Goal: Task Accomplishment & Management: Complete application form

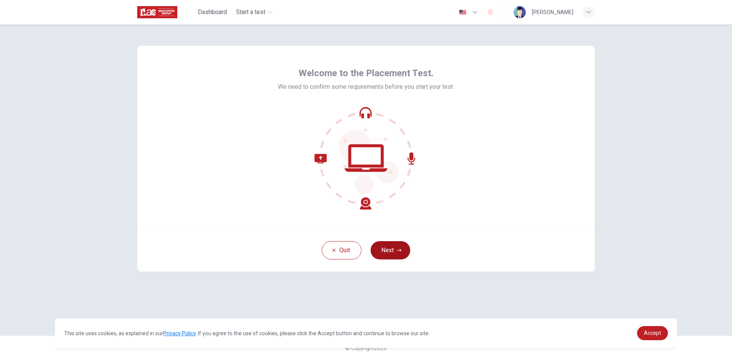
click at [389, 249] on button "Next" at bounding box center [390, 250] width 40 height 18
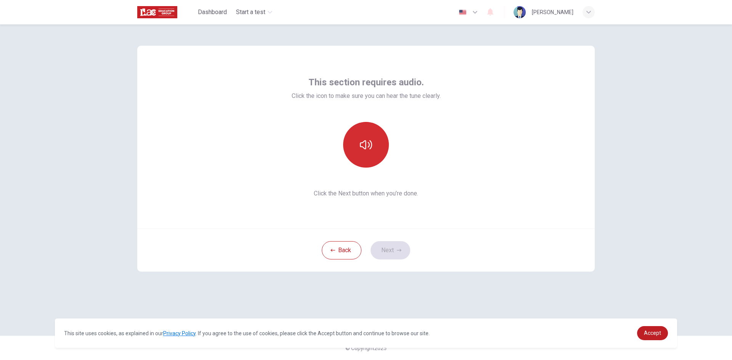
click at [369, 146] on icon "button" at bounding box center [366, 144] width 12 height 9
click at [393, 252] on button "Next" at bounding box center [390, 250] width 40 height 18
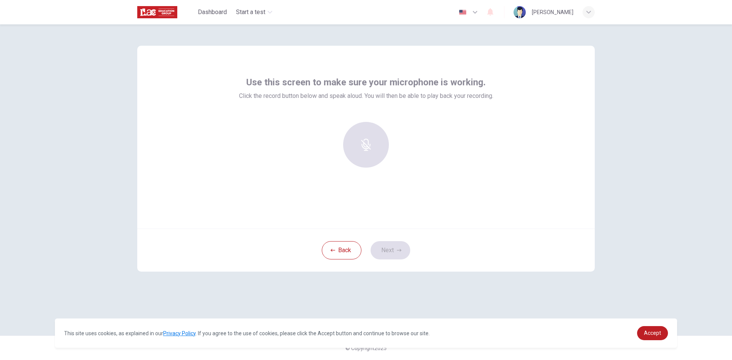
click at [636, 114] on div "Use this screen to make sure your microphone is working. Click the record butto…" at bounding box center [366, 192] width 732 height 336
drag, startPoint x: 389, startPoint y: 126, endPoint x: 349, endPoint y: 147, distance: 45.7
click at [365, 146] on div at bounding box center [366, 145] width 82 height 46
click at [346, 138] on div at bounding box center [366, 145] width 82 height 46
drag, startPoint x: 363, startPoint y: 104, endPoint x: 383, endPoint y: 101, distance: 20.4
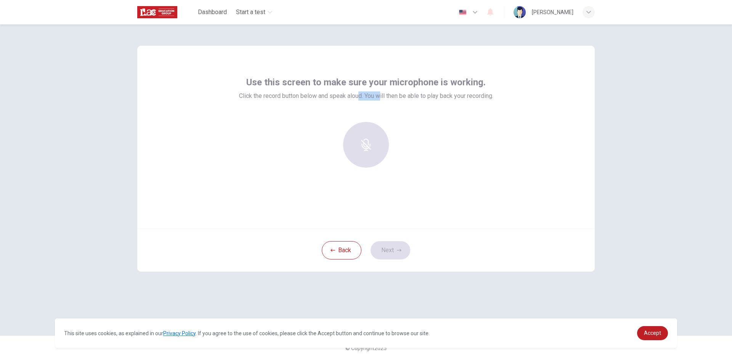
click at [379, 103] on div "Use this screen to make sure your microphone is working. Click the record butto…" at bounding box center [366, 125] width 254 height 98
click at [385, 101] on div "Use this screen to make sure your microphone is working. Click the record butto…" at bounding box center [366, 125] width 254 height 98
click at [393, 96] on span "Click the record button below and speak aloud. You will then be able to play ba…" at bounding box center [366, 95] width 254 height 9
click at [661, 328] on link "Accept" at bounding box center [652, 333] width 31 height 14
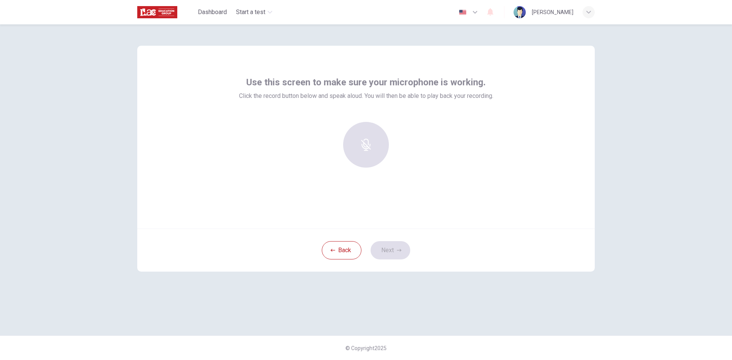
click at [361, 137] on div at bounding box center [366, 145] width 82 height 46
click at [363, 143] on div at bounding box center [366, 145] width 82 height 46
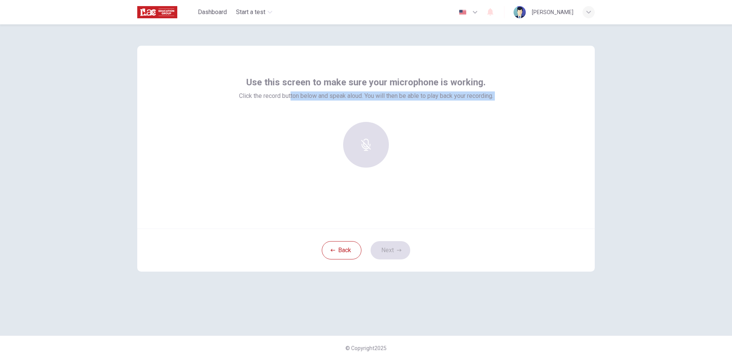
drag, startPoint x: 311, startPoint y: 121, endPoint x: 454, endPoint y: 205, distance: 165.2
click at [453, 204] on div "Use this screen to make sure your microphone is working. Click the record butto…" at bounding box center [365, 137] width 457 height 183
click at [448, 200] on div "Use this screen to make sure your microphone is working. Click the record butto…" at bounding box center [365, 137] width 457 height 183
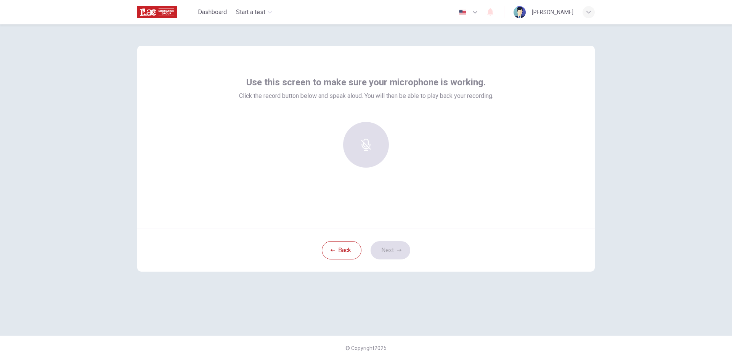
drag, startPoint x: 377, startPoint y: 159, endPoint x: 338, endPoint y: 161, distance: 38.9
click at [342, 162] on div at bounding box center [366, 145] width 82 height 46
click at [338, 161] on div at bounding box center [366, 145] width 82 height 46
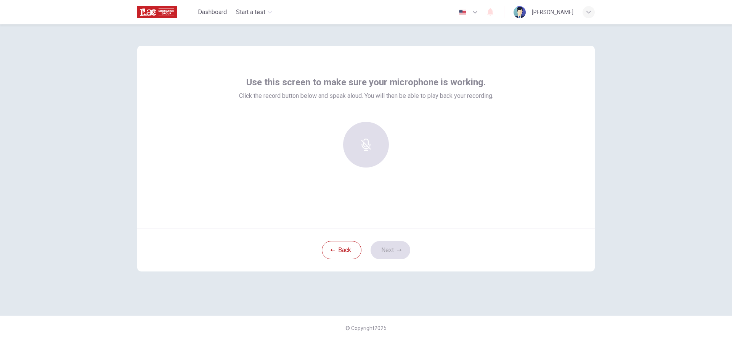
click at [374, 165] on div at bounding box center [366, 145] width 82 height 46
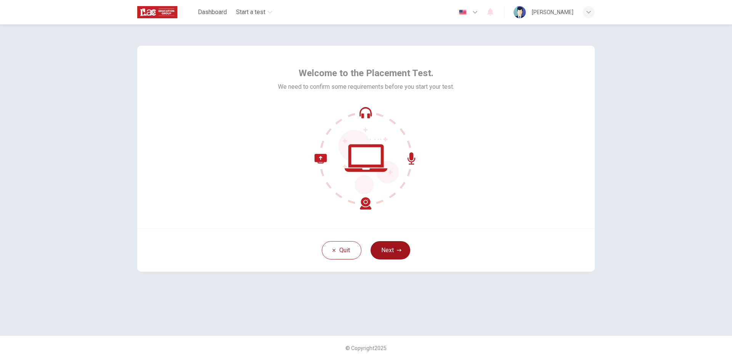
click at [401, 246] on button "Next" at bounding box center [390, 250] width 40 height 18
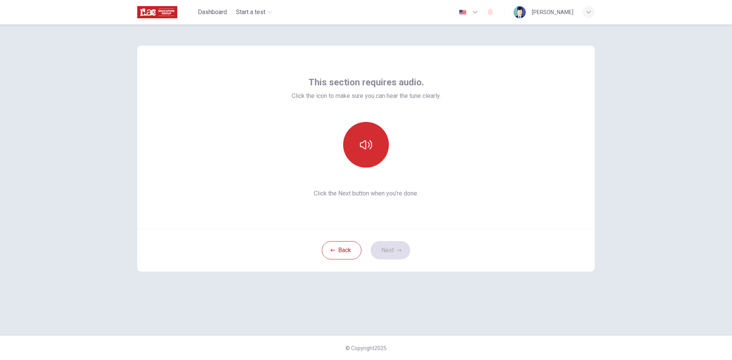
click at [365, 157] on button "button" at bounding box center [366, 145] width 46 height 46
click at [366, 152] on button "button" at bounding box center [366, 145] width 46 height 46
click at [399, 247] on button "Next" at bounding box center [390, 250] width 40 height 18
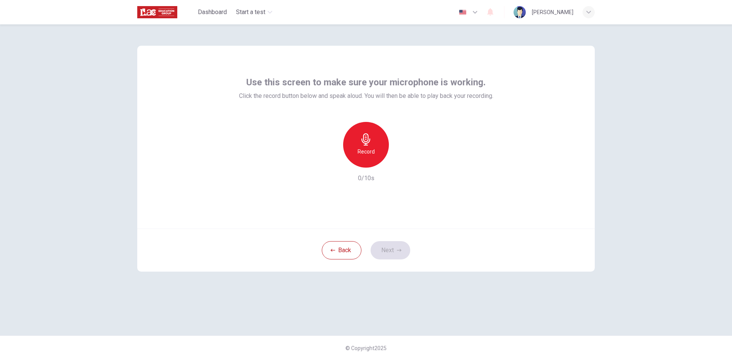
click at [373, 146] on div "Record" at bounding box center [366, 145] width 46 height 46
click at [364, 147] on div "Stop" at bounding box center [366, 145] width 46 height 46
click at [399, 162] on icon "button" at bounding box center [401, 162] width 8 height 8
click at [400, 248] on icon "button" at bounding box center [399, 250] width 5 height 5
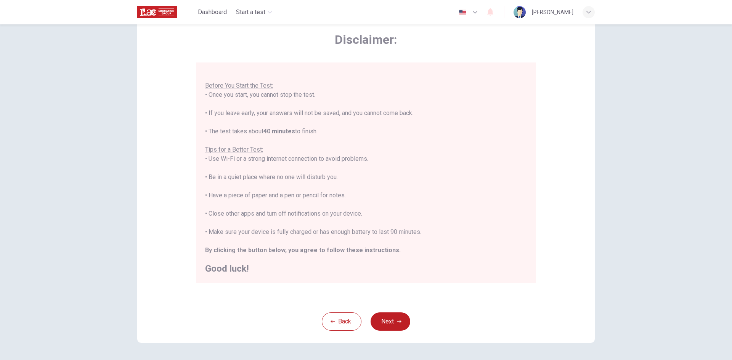
scroll to position [38, 0]
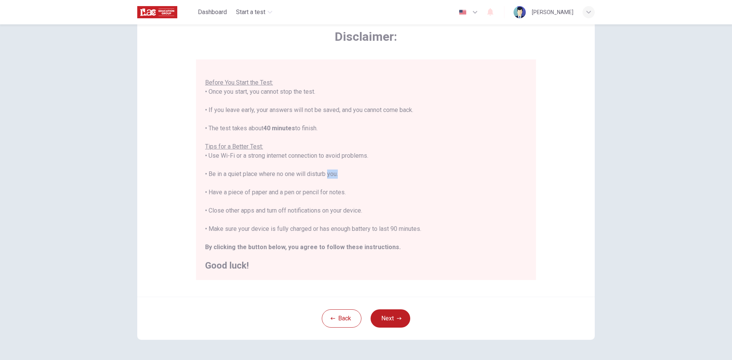
drag, startPoint x: 336, startPoint y: 174, endPoint x: 320, endPoint y: 174, distance: 15.6
click at [323, 174] on div "You are about to start a Placement Test . Before You Start the Test: • Once you…" at bounding box center [366, 165] width 322 height 210
click at [319, 174] on div "You are about to start a Placement Test . Before You Start the Test: • Once you…" at bounding box center [366, 165] width 322 height 210
click at [341, 246] on b "By clicking the button below, you agree to follow these instructions." at bounding box center [303, 247] width 196 height 7
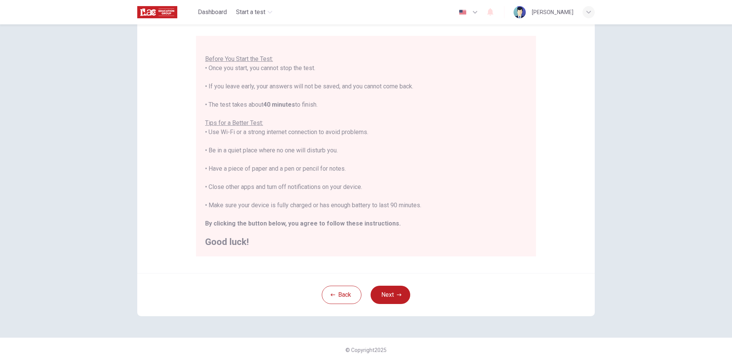
scroll to position [64, 0]
click at [386, 288] on button "Next" at bounding box center [390, 293] width 40 height 18
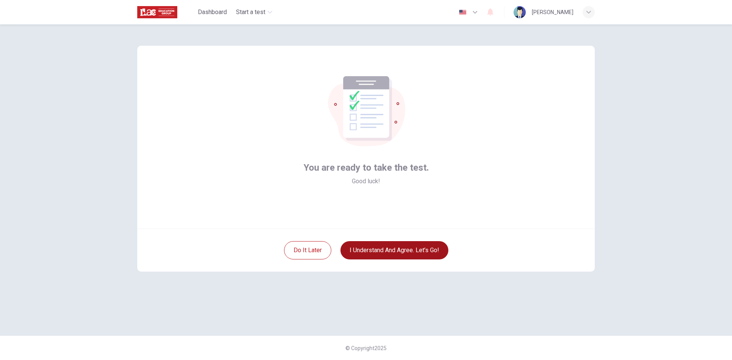
scroll to position [0, 0]
click at [404, 251] on button "I understand and agree. Let’s go!" at bounding box center [394, 250] width 108 height 18
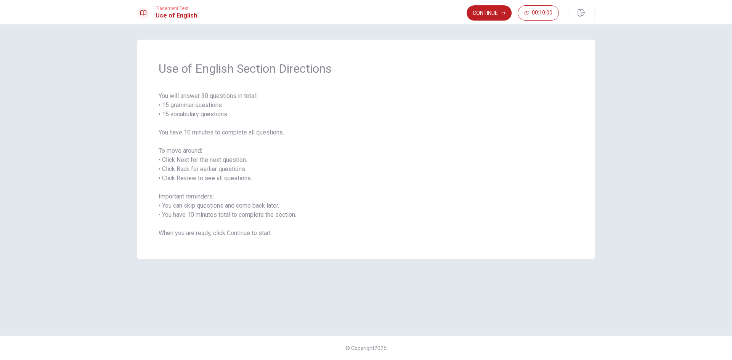
click at [246, 172] on span "You will answer 30 questions in total: • 15 grammar questions • 15 vocabulary q…" at bounding box center [366, 164] width 415 height 146
drag, startPoint x: 233, startPoint y: 117, endPoint x: 162, endPoint y: 116, distance: 71.3
click at [162, 116] on span "You will answer 30 questions in total: • 15 grammar questions • 15 vocabulary q…" at bounding box center [366, 164] width 415 height 146
drag, startPoint x: 162, startPoint y: 116, endPoint x: 234, endPoint y: 111, distance: 72.6
click at [234, 111] on span "You will answer 30 questions in total: • 15 grammar questions • 15 vocabulary q…" at bounding box center [366, 164] width 415 height 146
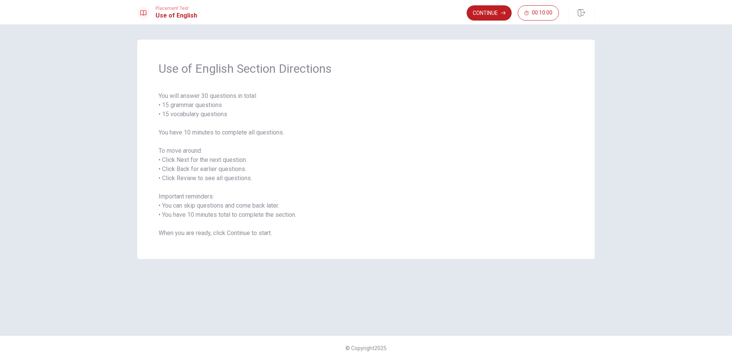
drag, startPoint x: 217, startPoint y: 115, endPoint x: 174, endPoint y: 115, distance: 43.1
click at [180, 115] on span "You will answer 30 questions in total: • 15 grammar questions • 15 vocabulary q…" at bounding box center [366, 164] width 415 height 146
click at [476, 17] on button "Continue" at bounding box center [489, 12] width 45 height 15
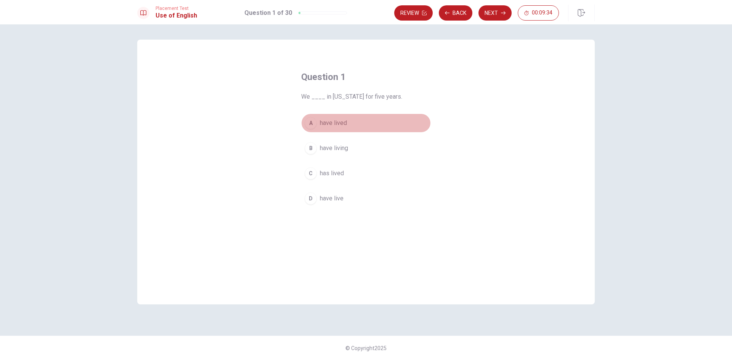
click at [340, 124] on span "have lived" at bounding box center [333, 123] width 27 height 9
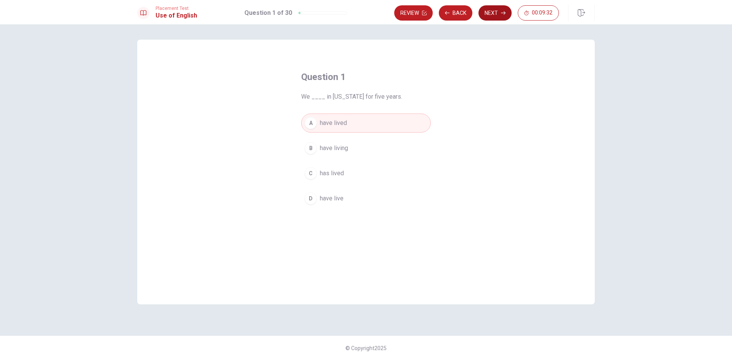
click at [485, 12] on button "Next" at bounding box center [494, 12] width 33 height 15
click at [327, 175] on span "have" at bounding box center [326, 173] width 13 height 9
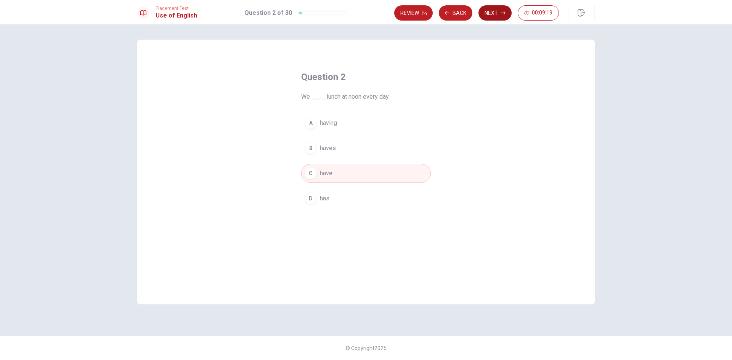
click at [484, 13] on button "Next" at bounding box center [494, 12] width 33 height 15
click at [492, 16] on button "Next" at bounding box center [494, 12] width 33 height 15
click at [337, 120] on span "will meet" at bounding box center [332, 123] width 24 height 9
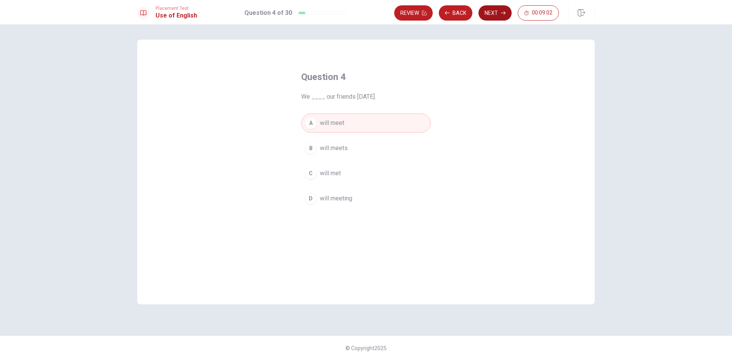
click at [483, 16] on button "Next" at bounding box center [494, 12] width 33 height 15
click at [330, 199] on span "won" at bounding box center [325, 198] width 11 height 9
click at [494, 16] on button "Next" at bounding box center [494, 12] width 33 height 15
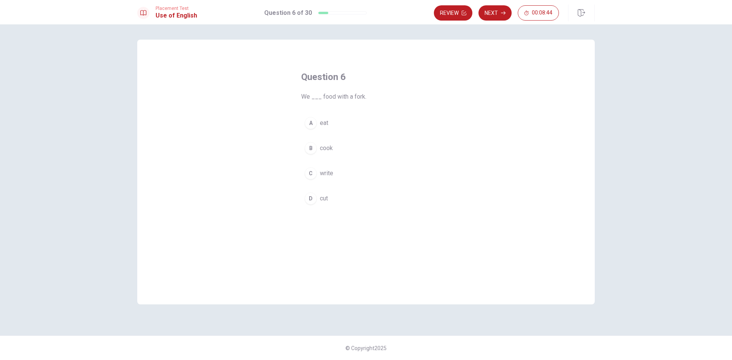
click at [324, 123] on span "eat" at bounding box center [324, 123] width 8 height 9
click at [444, 15] on button "Review" at bounding box center [453, 12] width 38 height 15
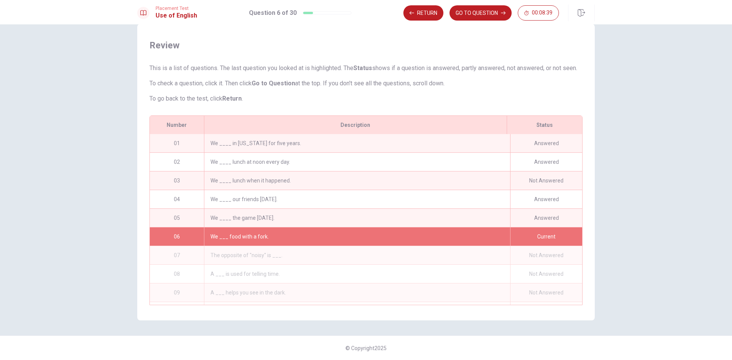
click at [532, 180] on div "Not Answered" at bounding box center [546, 181] width 72 height 18
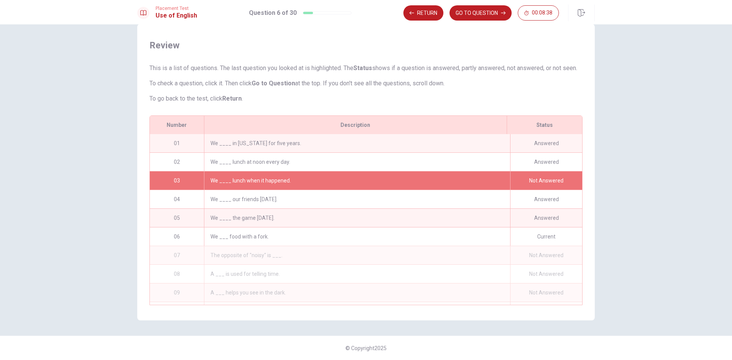
click at [390, 182] on div "We ____ lunch when it happened." at bounding box center [357, 181] width 306 height 18
click at [471, 21] on div "Placement Test Use of English Question 6 of 30 Return GO TO QUESTION 00:08:37" at bounding box center [366, 12] width 732 height 24
click at [471, 16] on button "GO TO QUESTION" at bounding box center [480, 12] width 62 height 15
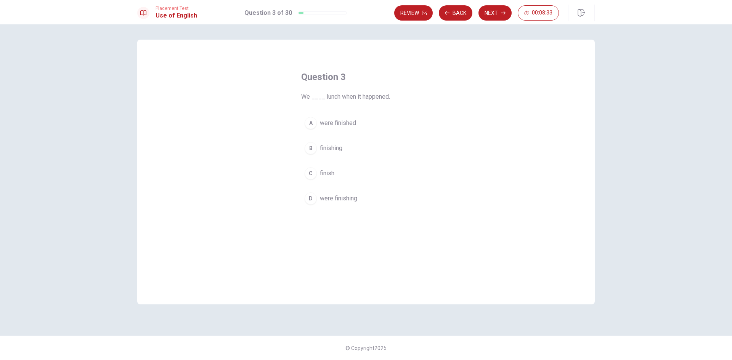
click at [342, 199] on span "were finishing" at bounding box center [338, 198] width 37 height 9
click at [411, 13] on button "Review" at bounding box center [413, 12] width 38 height 15
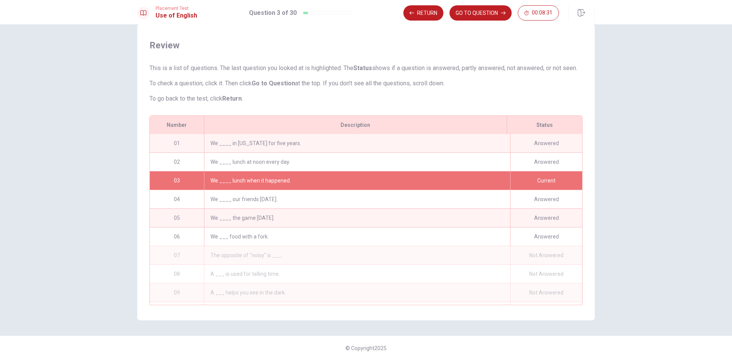
scroll to position [19, 0]
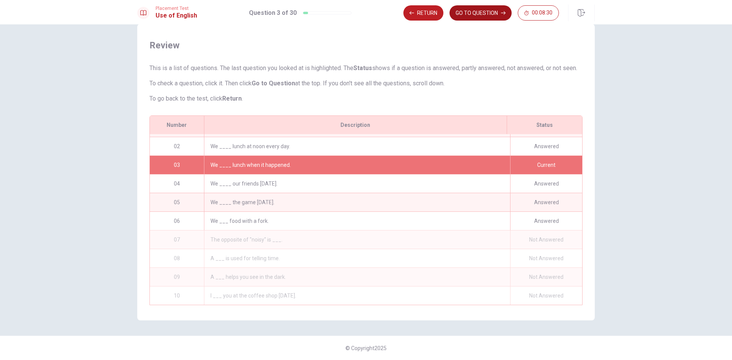
click at [484, 14] on button "GO TO QUESTION" at bounding box center [480, 12] width 62 height 15
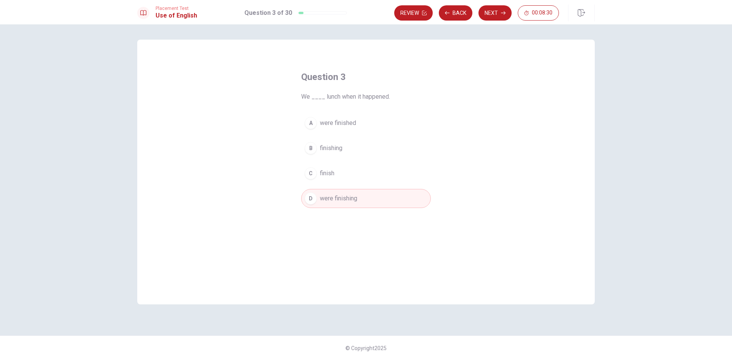
scroll to position [0, 0]
click at [486, 12] on button "Next" at bounding box center [494, 12] width 33 height 15
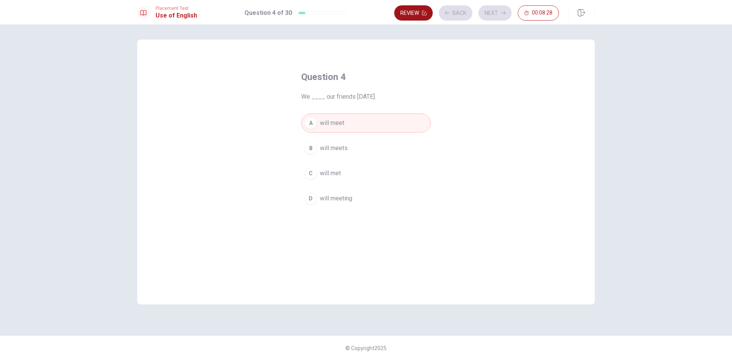
click at [413, 14] on button "Review" at bounding box center [413, 12] width 38 height 15
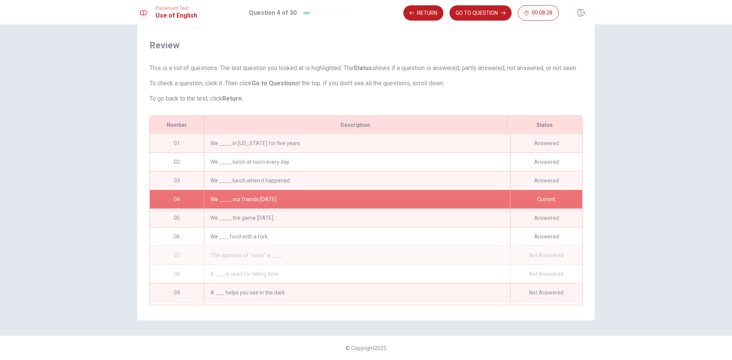
scroll to position [19, 0]
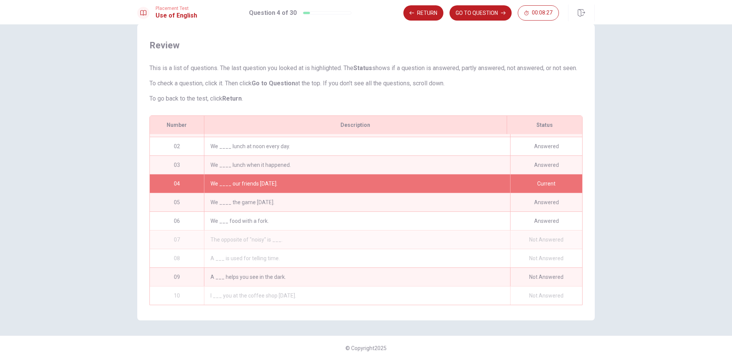
click at [311, 220] on div "We ___ food with a fork." at bounding box center [357, 221] width 306 height 18
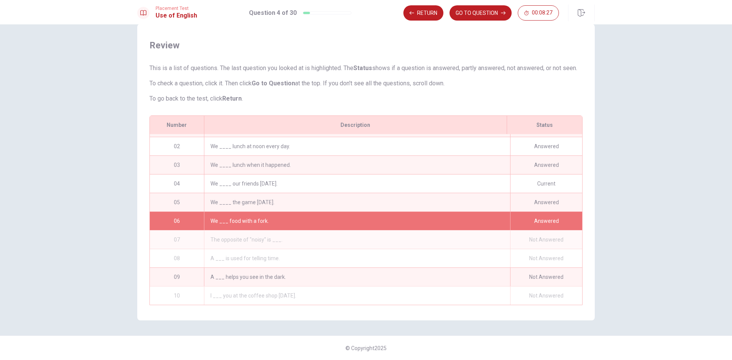
click at [311, 220] on div "We ___ food with a fork." at bounding box center [357, 221] width 306 height 18
click at [318, 204] on div "We ____ the game [DATE]." at bounding box center [357, 202] width 306 height 18
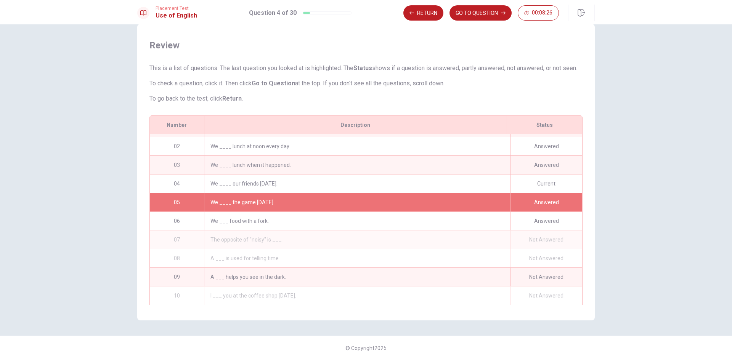
click at [318, 204] on div "We ____ the game [DATE]." at bounding box center [357, 202] width 306 height 18
click at [315, 231] on div "The opposite of "noisy" is ___." at bounding box center [357, 240] width 306 height 18
click at [312, 239] on div "The opposite of "noisy" is ___." at bounding box center [357, 240] width 306 height 18
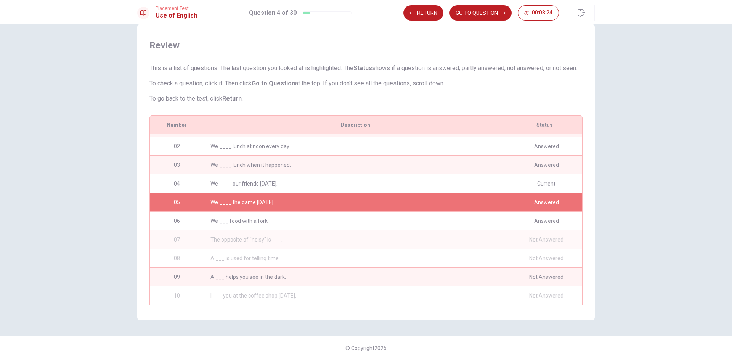
click at [312, 215] on div "We ___ food with a fork." at bounding box center [357, 221] width 306 height 18
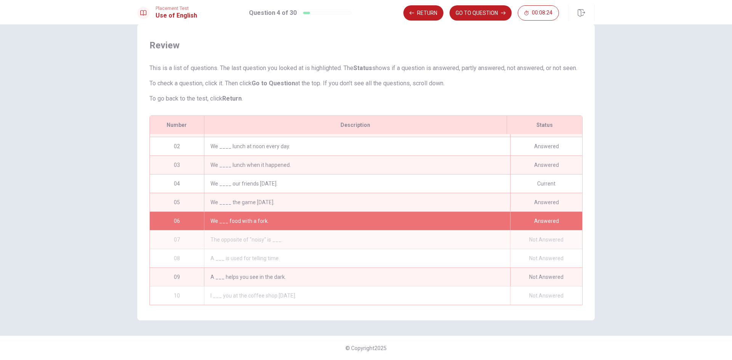
click at [312, 215] on div "We ___ food with a fork." at bounding box center [357, 221] width 306 height 18
click at [510, 13] on button "GO TO QUESTION" at bounding box center [480, 12] width 62 height 15
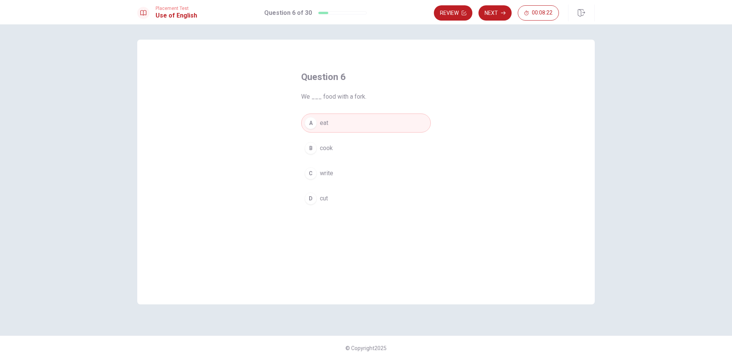
scroll to position [0, 0]
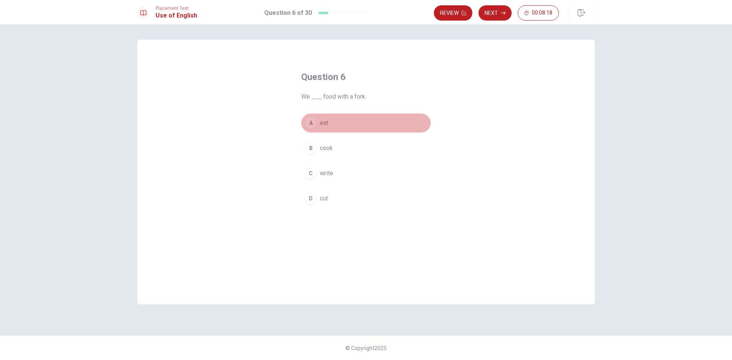
click at [365, 125] on button "A eat" at bounding box center [366, 123] width 130 height 19
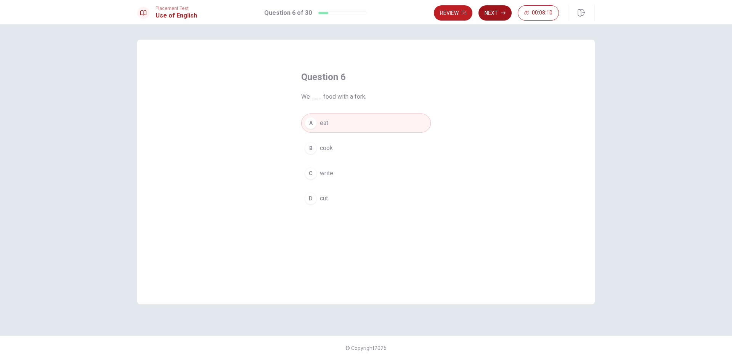
click at [499, 14] on button "Next" at bounding box center [494, 12] width 33 height 15
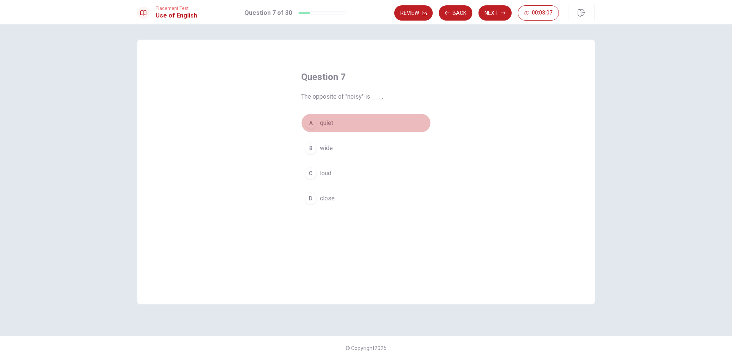
click at [334, 122] on button "A quiet" at bounding box center [366, 123] width 130 height 19
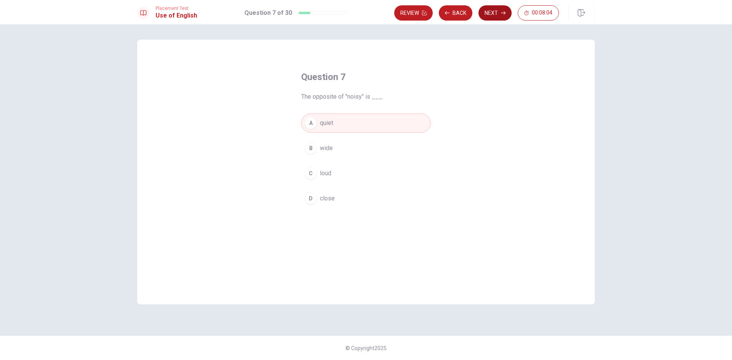
click at [486, 17] on button "Next" at bounding box center [494, 12] width 33 height 15
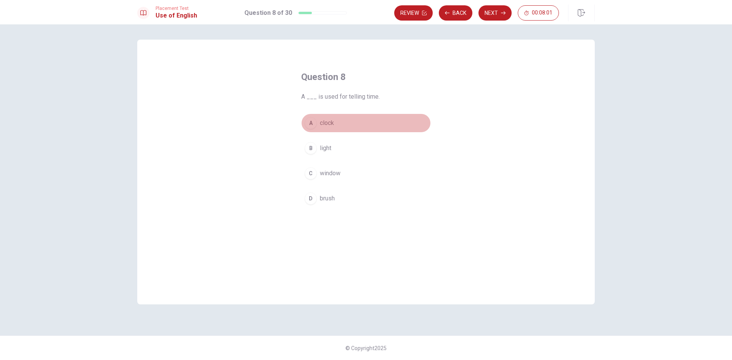
click at [335, 121] on button "A clock" at bounding box center [366, 123] width 130 height 19
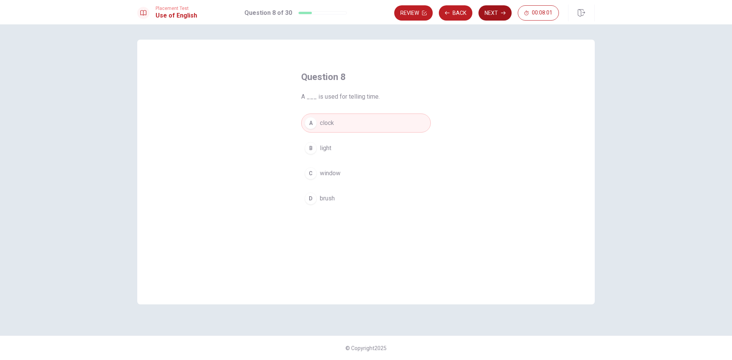
click at [497, 16] on button "Next" at bounding box center [494, 12] width 33 height 15
click at [324, 177] on span "lamp" at bounding box center [326, 173] width 13 height 9
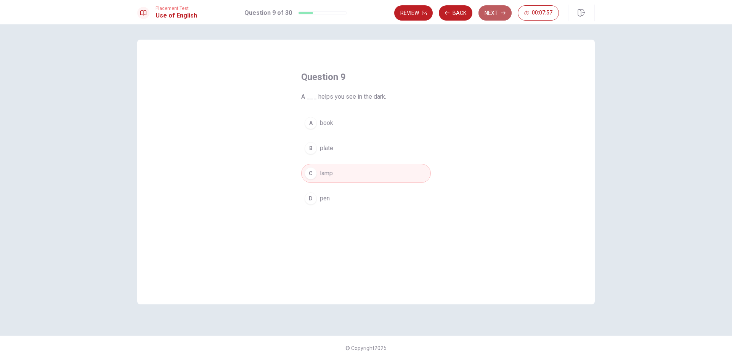
click at [487, 17] on button "Next" at bounding box center [494, 12] width 33 height 15
click at [333, 123] on button "A saw" at bounding box center [366, 123] width 130 height 19
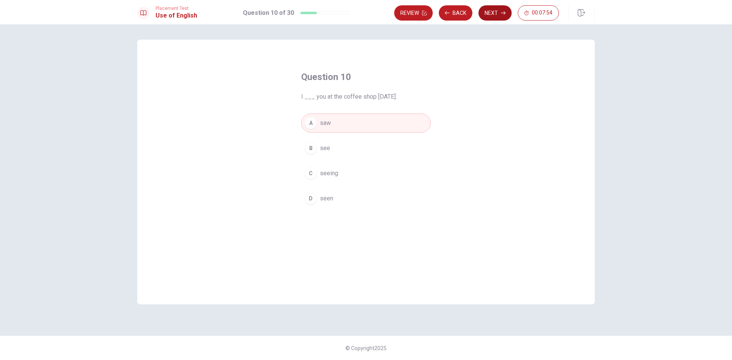
click at [497, 16] on button "Next" at bounding box center [494, 12] width 33 height 15
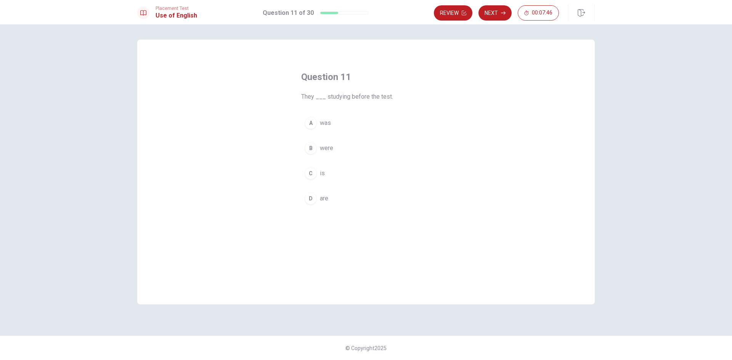
click at [331, 146] on span "were" at bounding box center [326, 148] width 13 height 9
click at [365, 146] on button "B were" at bounding box center [366, 148] width 130 height 19
click at [502, 6] on button "Next" at bounding box center [494, 12] width 33 height 15
click at [329, 198] on span "will call" at bounding box center [330, 198] width 20 height 9
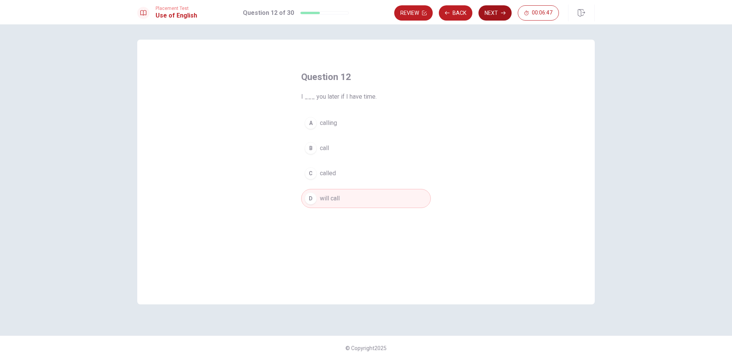
click at [488, 12] on button "Next" at bounding box center [494, 12] width 33 height 15
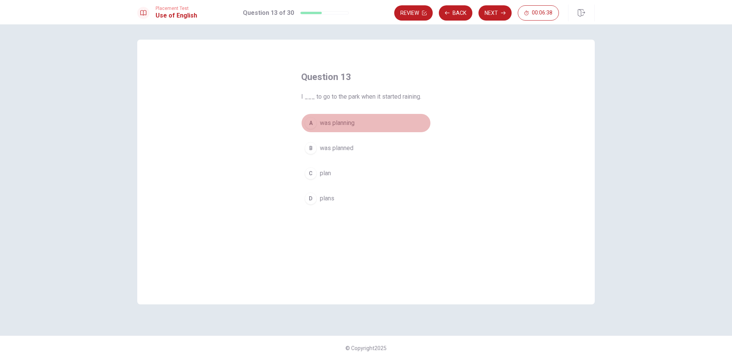
click at [352, 123] on span "was planning" at bounding box center [337, 123] width 35 height 9
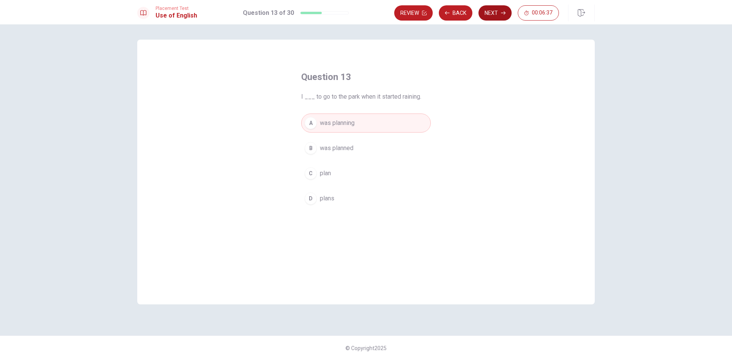
click at [491, 16] on button "Next" at bounding box center [494, 12] width 33 height 15
click at [353, 176] on span "was directed" at bounding box center [337, 173] width 35 height 9
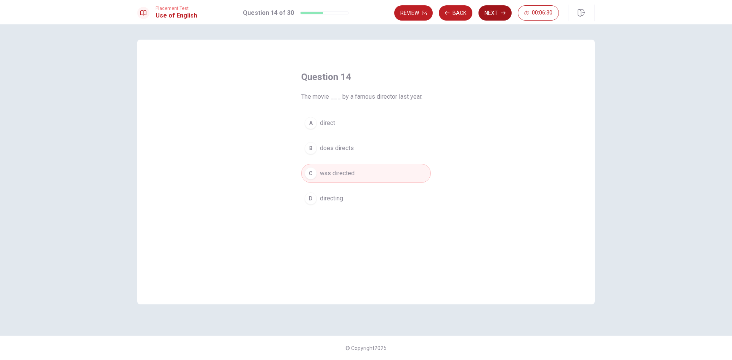
click at [494, 18] on button "Next" at bounding box center [494, 12] width 33 height 15
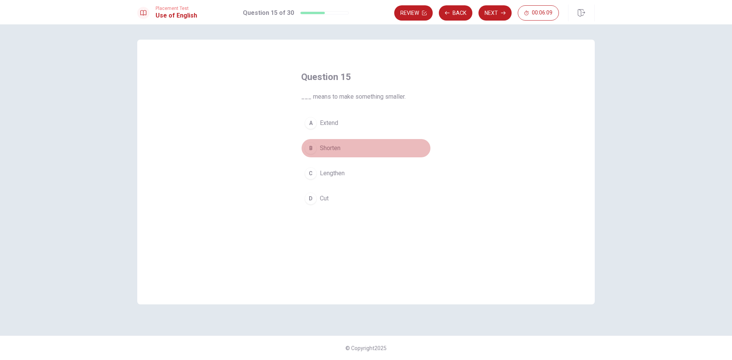
click at [330, 149] on span "Shorten" at bounding box center [330, 148] width 21 height 9
click at [491, 15] on button "Next" at bounding box center [494, 12] width 33 height 15
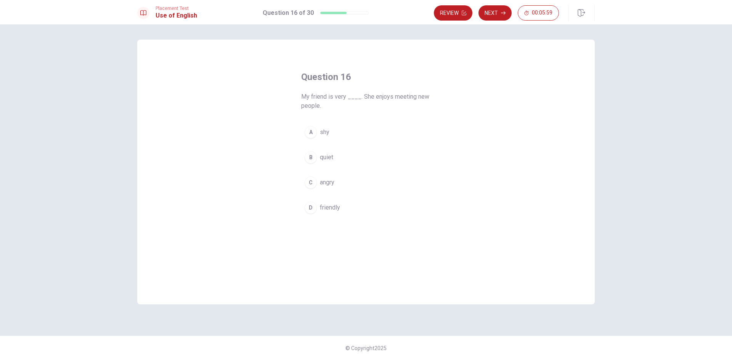
click at [334, 208] on span "friendly" at bounding box center [330, 207] width 20 height 9
click at [504, 19] on button "Next" at bounding box center [494, 12] width 33 height 15
click at [339, 149] on button "B leave" at bounding box center [366, 148] width 130 height 19
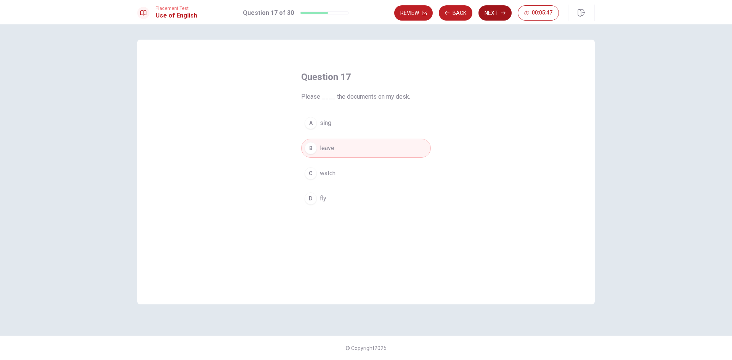
click at [497, 13] on button "Next" at bounding box center [494, 12] width 33 height 15
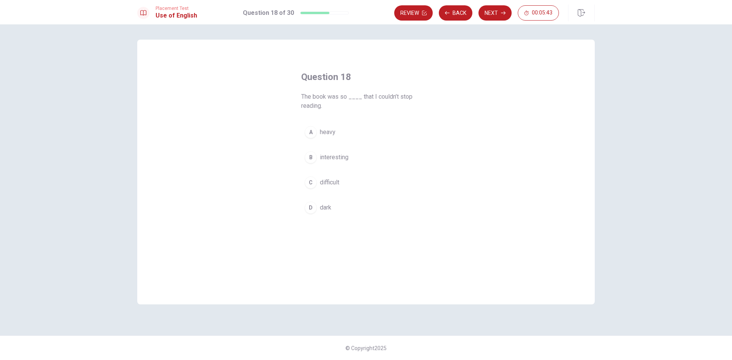
click at [338, 160] on span "interesting" at bounding box center [334, 157] width 29 height 9
click at [497, 14] on button "Next" at bounding box center [494, 12] width 33 height 15
click at [492, 13] on button "Next" at bounding box center [494, 12] width 33 height 15
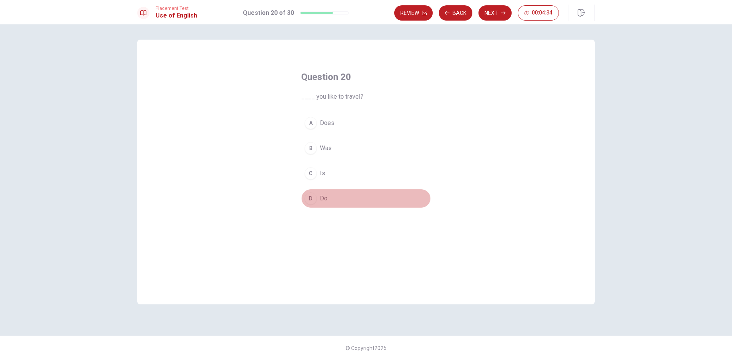
click at [320, 196] on span "Do" at bounding box center [324, 198] width 8 height 9
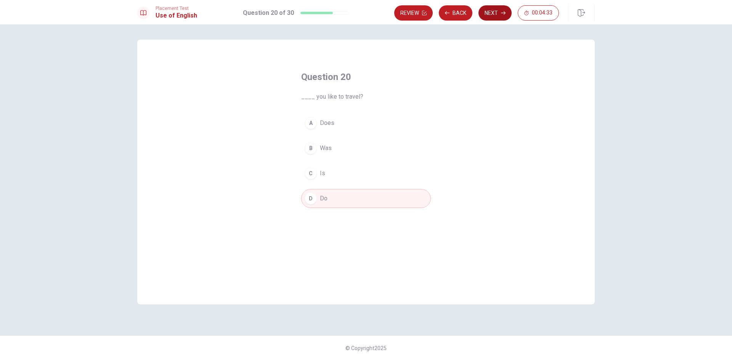
click at [490, 12] on button "Next" at bounding box center [494, 12] width 33 height 15
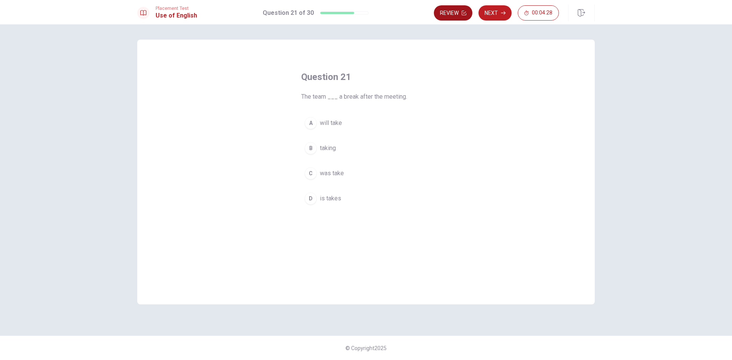
click at [441, 11] on button "Review" at bounding box center [453, 12] width 38 height 15
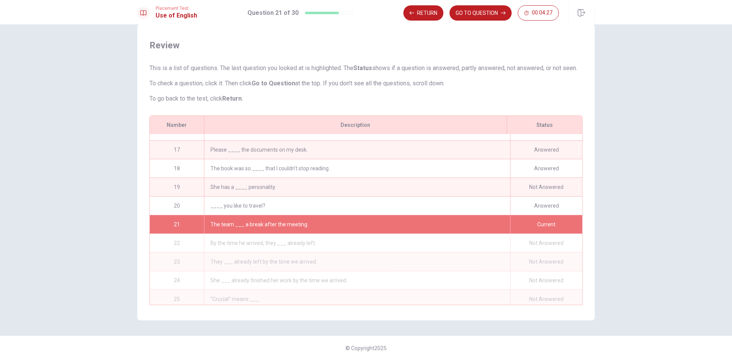
scroll to position [300, 0]
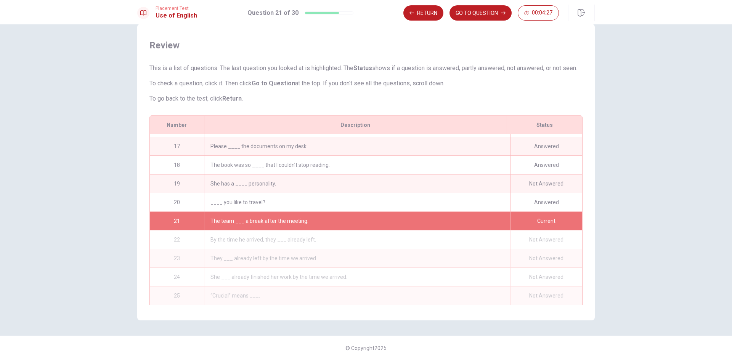
click at [361, 185] on div "She has a ____ personality." at bounding box center [357, 184] width 306 height 18
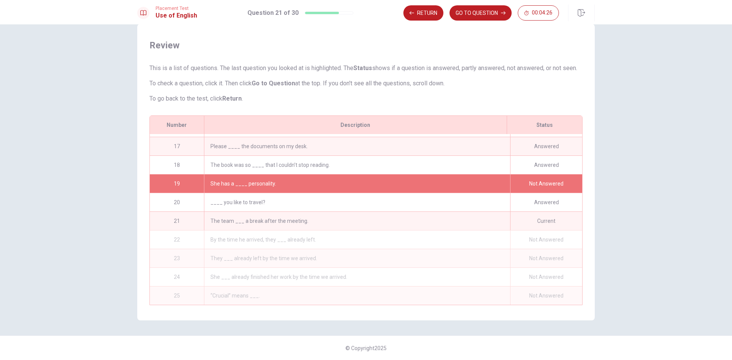
click at [361, 184] on div "She has a ____ personality." at bounding box center [357, 184] width 306 height 18
click at [464, 7] on button "GO TO QUESTION" at bounding box center [480, 12] width 62 height 15
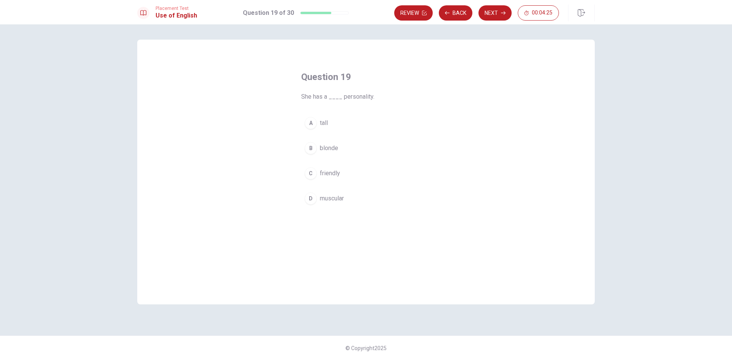
click at [337, 173] on span "friendly" at bounding box center [330, 173] width 20 height 9
click at [495, 16] on button "Next" at bounding box center [494, 12] width 33 height 15
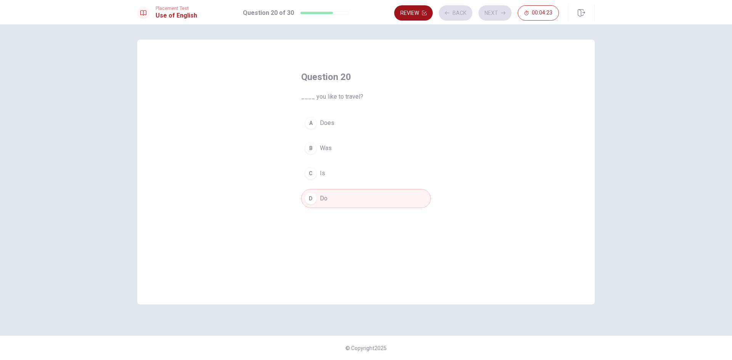
click at [414, 10] on button "Review" at bounding box center [413, 12] width 38 height 15
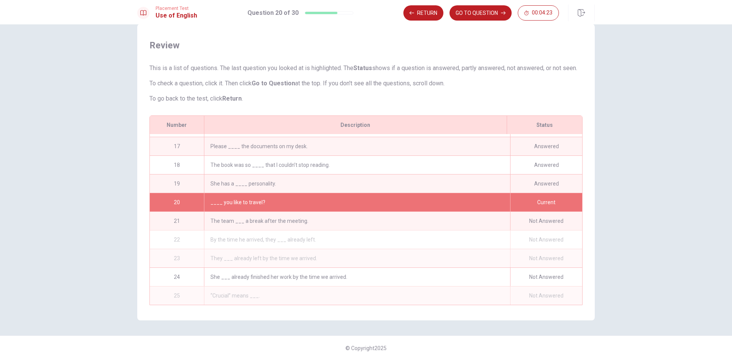
scroll to position [300, 0]
click at [396, 214] on div "The team ___ a break after the meeting." at bounding box center [357, 221] width 306 height 18
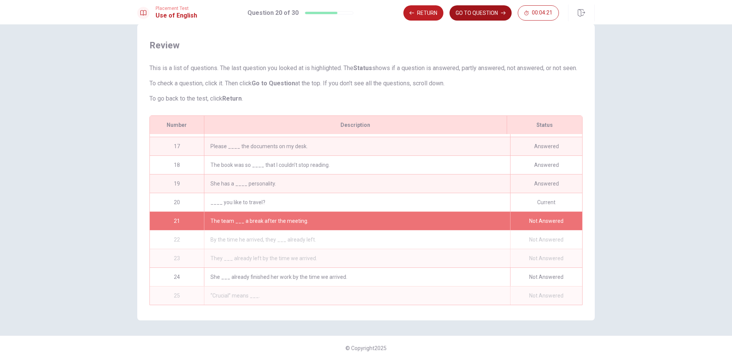
click at [487, 14] on button "GO TO QUESTION" at bounding box center [480, 12] width 62 height 15
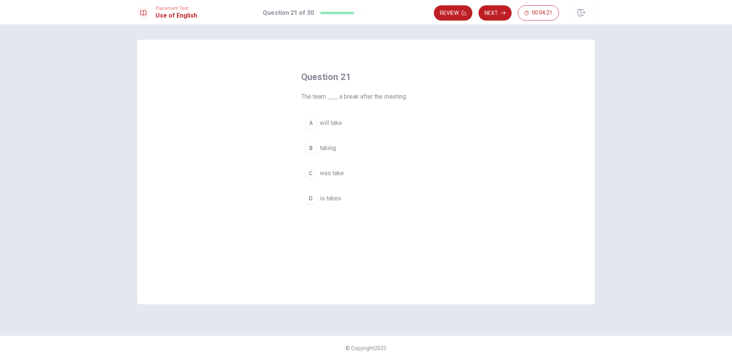
scroll to position [0, 0]
click at [454, 12] on button "Review" at bounding box center [453, 12] width 38 height 15
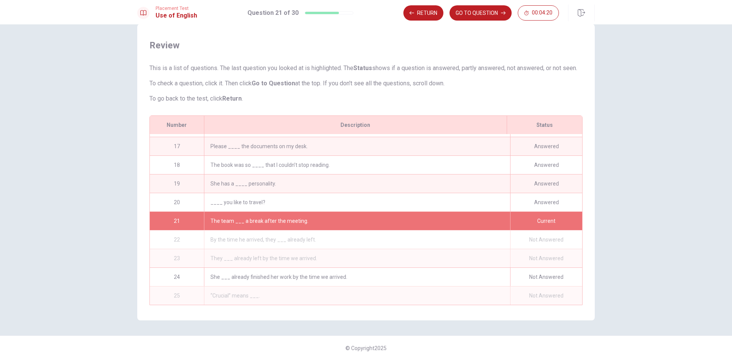
scroll to position [300, 0]
click at [478, 7] on button "GO TO QUESTION" at bounding box center [480, 12] width 62 height 15
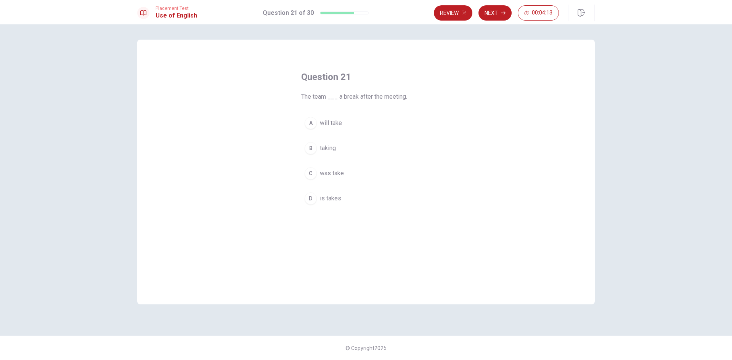
click at [339, 121] on span "will take" at bounding box center [331, 123] width 22 height 9
click at [501, 18] on button "Next" at bounding box center [494, 12] width 33 height 15
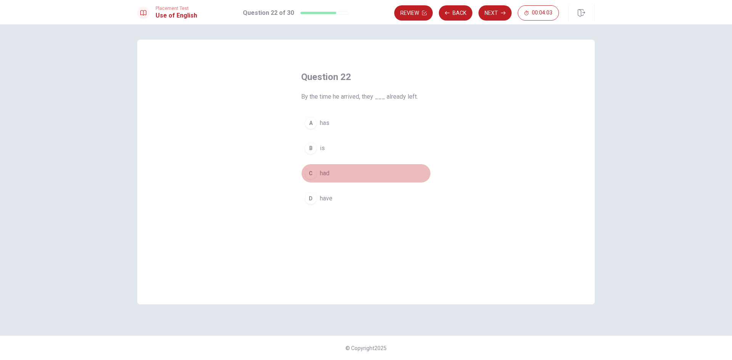
click at [326, 178] on span "had" at bounding box center [325, 173] width 10 height 9
click at [406, 175] on button "C had" at bounding box center [366, 173] width 130 height 19
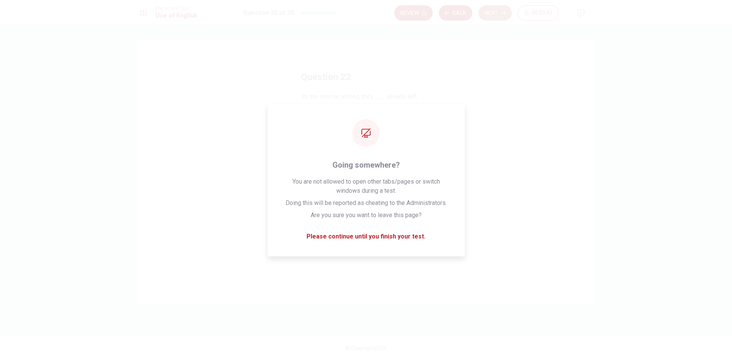
click at [502, 10] on button "Next" at bounding box center [494, 12] width 33 height 15
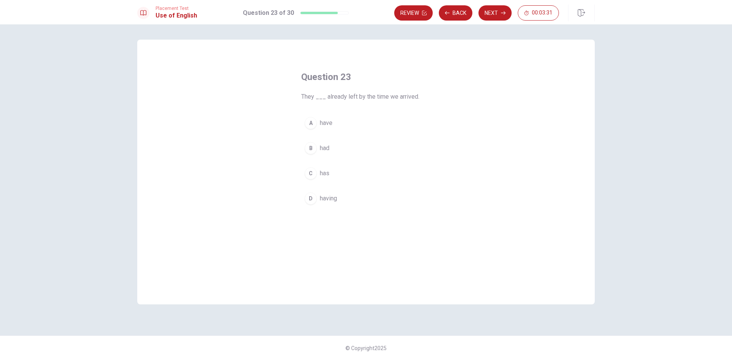
click at [337, 118] on button "A have" at bounding box center [366, 123] width 130 height 19
click at [353, 144] on button "B had" at bounding box center [366, 148] width 130 height 19
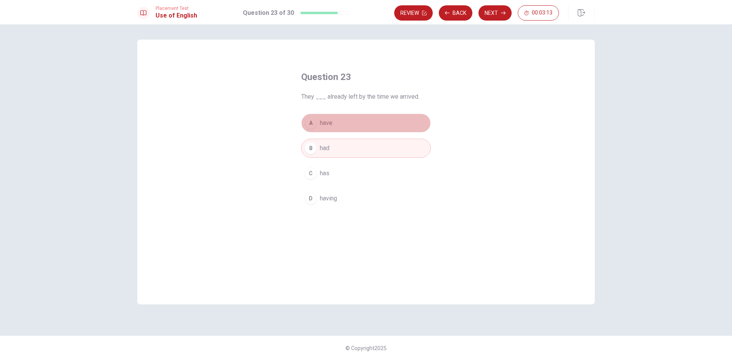
click at [353, 131] on button "A have" at bounding box center [366, 123] width 130 height 19
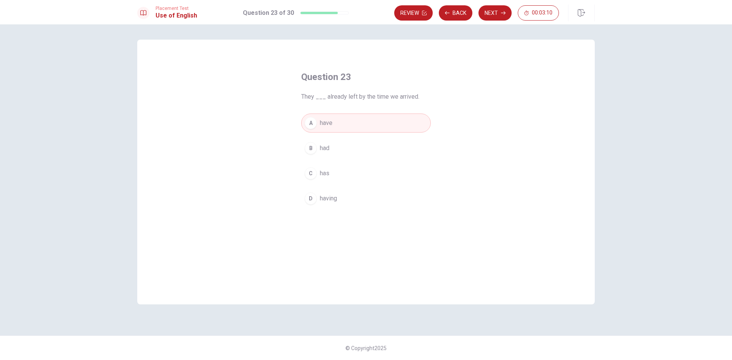
click at [359, 146] on button "B had" at bounding box center [366, 148] width 130 height 19
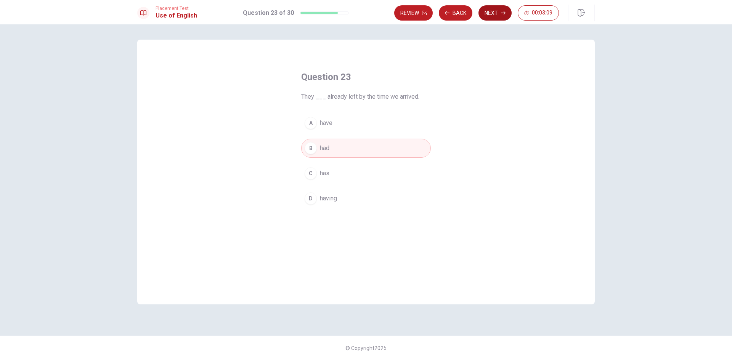
click at [497, 18] on button "Next" at bounding box center [494, 12] width 33 height 15
click at [324, 159] on span "has" at bounding box center [325, 157] width 10 height 9
click at [494, 14] on button "Next" at bounding box center [494, 12] width 33 height 15
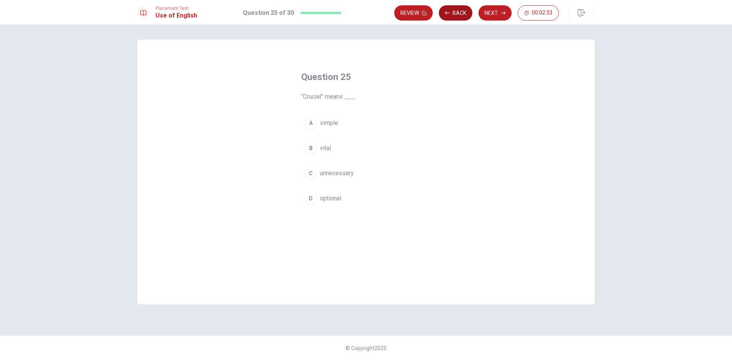
click at [467, 11] on button "Back" at bounding box center [456, 12] width 34 height 15
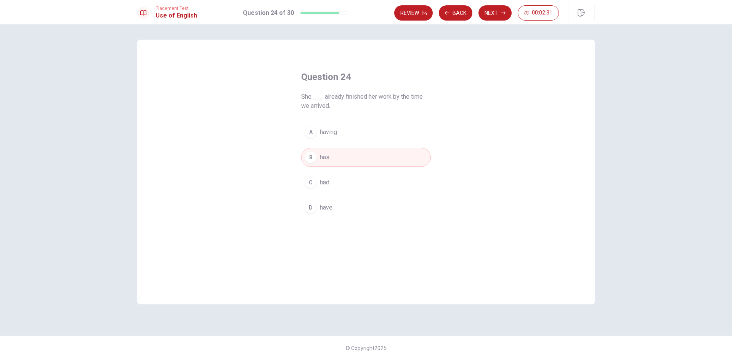
click at [323, 180] on span "had" at bounding box center [325, 182] width 10 height 9
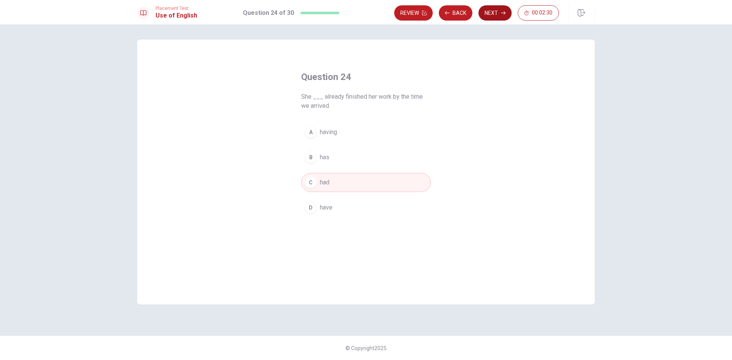
click at [493, 15] on button "Next" at bounding box center [494, 12] width 33 height 15
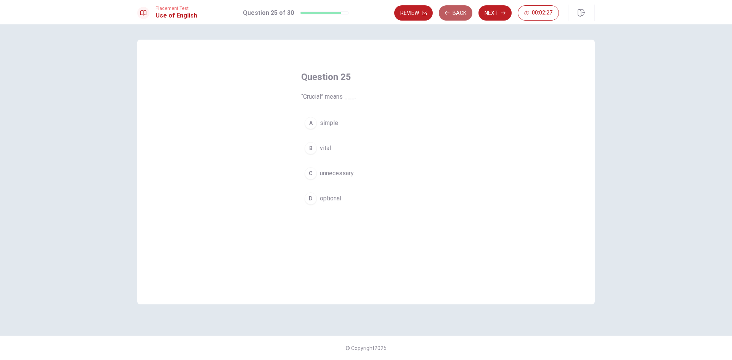
click at [450, 7] on button "Back" at bounding box center [456, 12] width 34 height 15
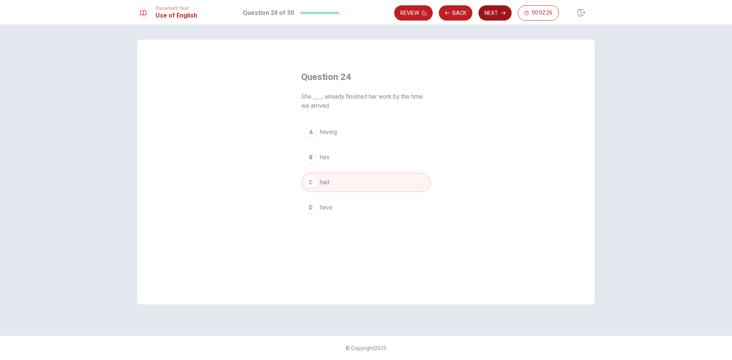
click at [494, 11] on button "Next" at bounding box center [494, 12] width 33 height 15
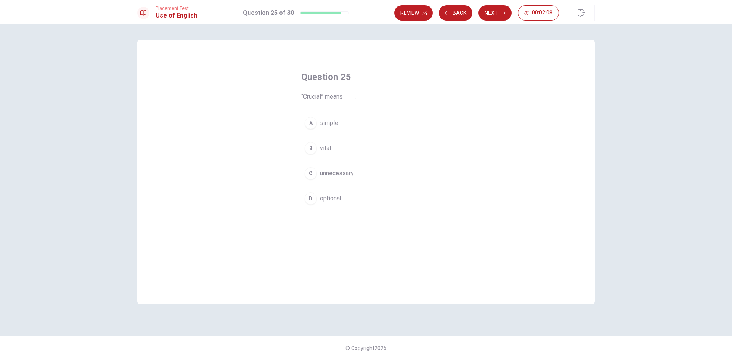
click at [349, 173] on span "unnecessary" at bounding box center [337, 173] width 34 height 9
click at [489, 13] on button "Next" at bounding box center [494, 12] width 33 height 15
click at [356, 123] on span "found in many places" at bounding box center [348, 123] width 56 height 9
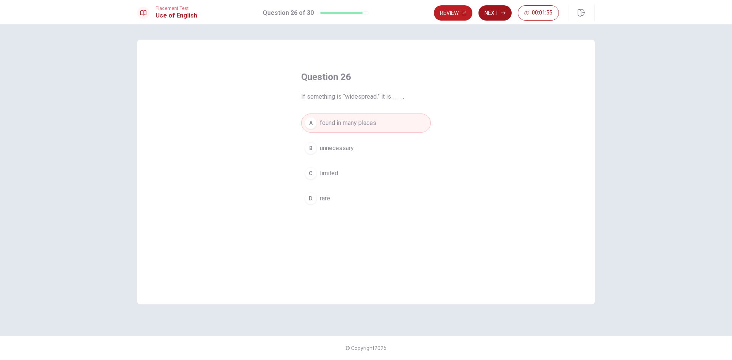
click at [494, 11] on button "Next" at bounding box center [494, 12] width 33 height 15
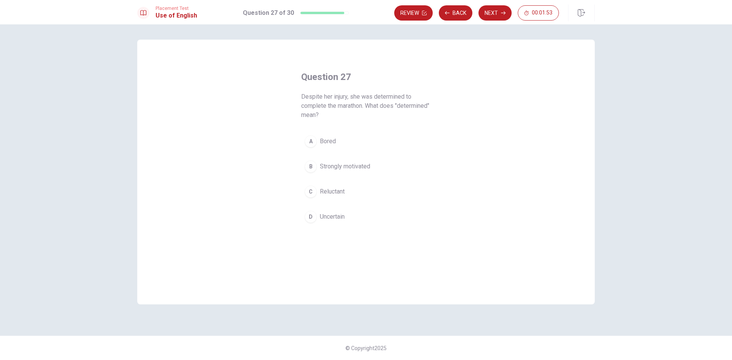
drag, startPoint x: 359, startPoint y: 96, endPoint x: 372, endPoint y: 95, distance: 12.6
click at [371, 95] on span "Despite her injury, she was determined to complete the marathon. What does "det…" at bounding box center [366, 105] width 130 height 27
click at [372, 95] on span "Despite her injury, she was determined to complete the marathon. What does "det…" at bounding box center [366, 105] width 130 height 27
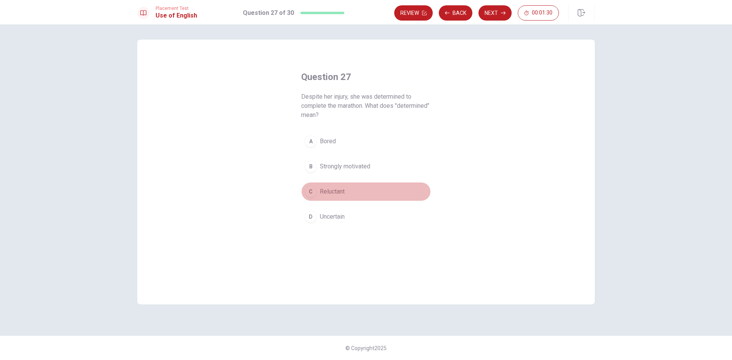
click at [348, 187] on button "C Reluctant" at bounding box center [366, 191] width 130 height 19
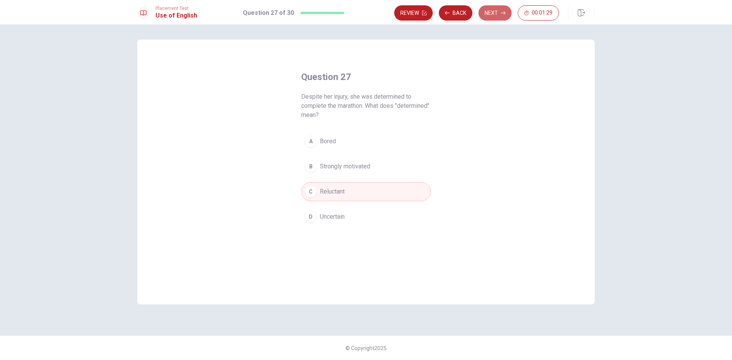
click at [484, 15] on button "Next" at bounding box center [494, 12] width 33 height 15
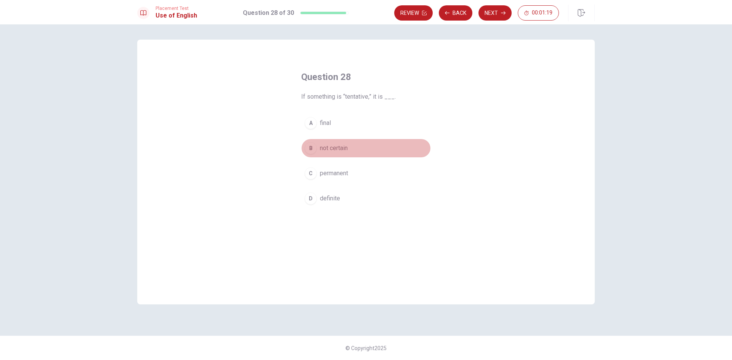
click at [334, 147] on span "not certain" at bounding box center [334, 148] width 28 height 9
click at [502, 17] on button "Next" at bounding box center [494, 12] width 33 height 15
click at [332, 204] on button "D expect" at bounding box center [366, 198] width 130 height 19
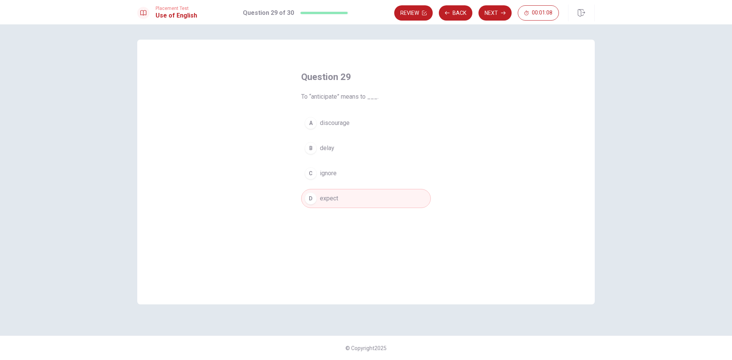
click at [489, 18] on button "Next" at bounding box center [494, 12] width 33 height 15
drag, startPoint x: 343, startPoint y: 95, endPoint x: 362, endPoint y: 95, distance: 19.4
click at [362, 95] on span "They will call us as soon as they ___ the results." at bounding box center [366, 96] width 130 height 9
click at [337, 172] on span "receive" at bounding box center [330, 173] width 20 height 9
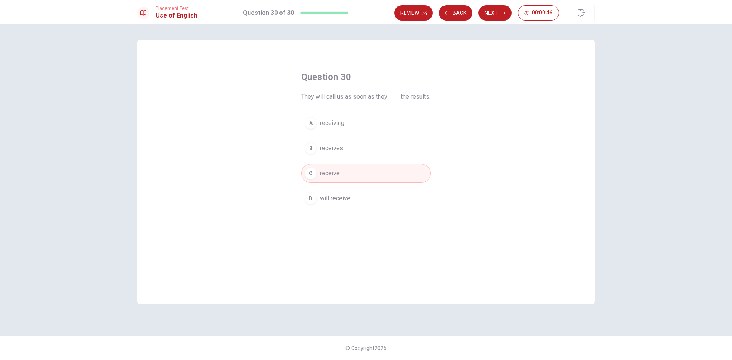
click at [375, 123] on button "A receiving" at bounding box center [366, 123] width 130 height 19
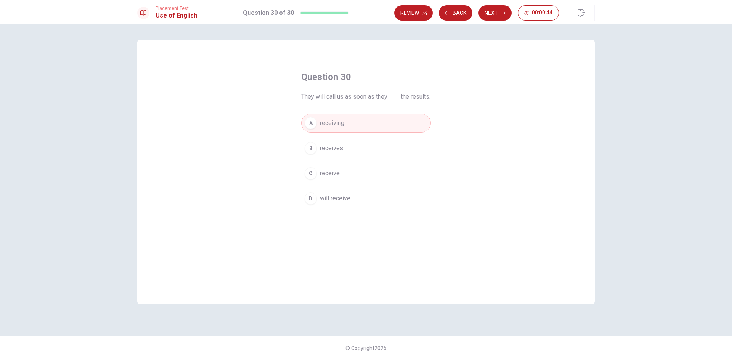
click at [360, 147] on button "B receives" at bounding box center [366, 148] width 130 height 19
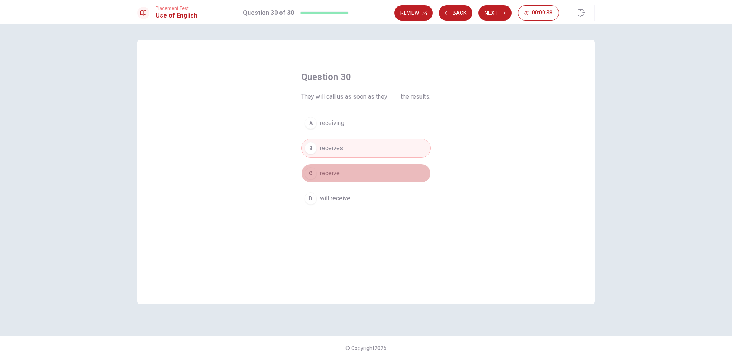
click at [370, 168] on button "C receive" at bounding box center [366, 173] width 130 height 19
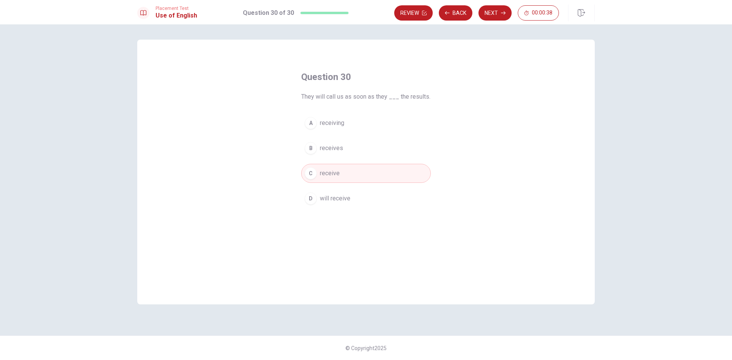
click at [359, 122] on button "A receiving" at bounding box center [366, 123] width 130 height 19
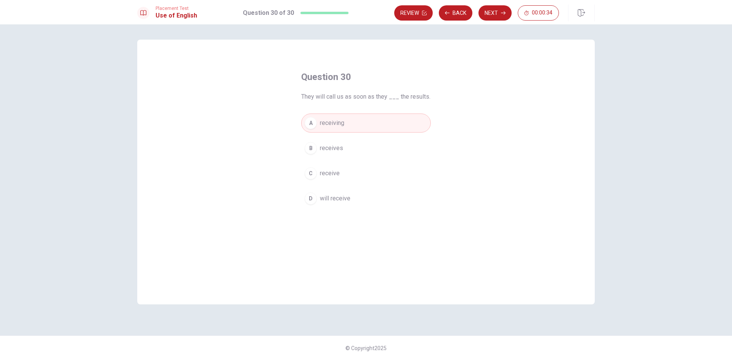
click at [367, 173] on button "C receive" at bounding box center [366, 173] width 130 height 19
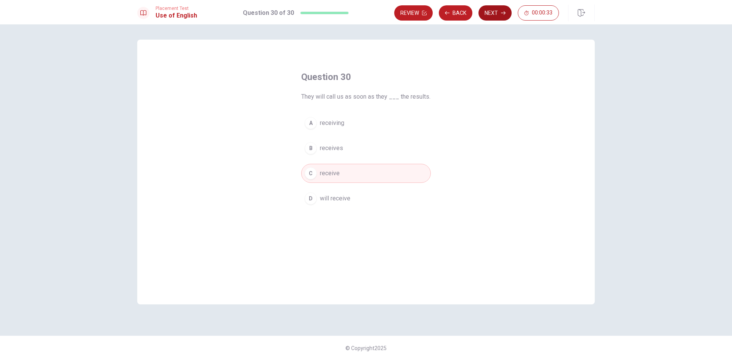
click at [496, 9] on button "Next" at bounding box center [494, 12] width 33 height 15
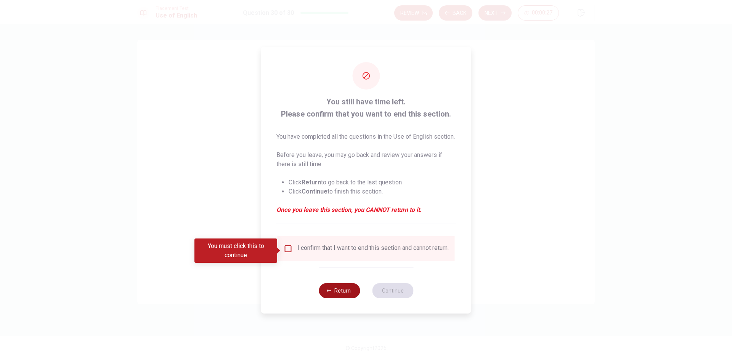
click at [349, 295] on button "Return" at bounding box center [339, 290] width 41 height 15
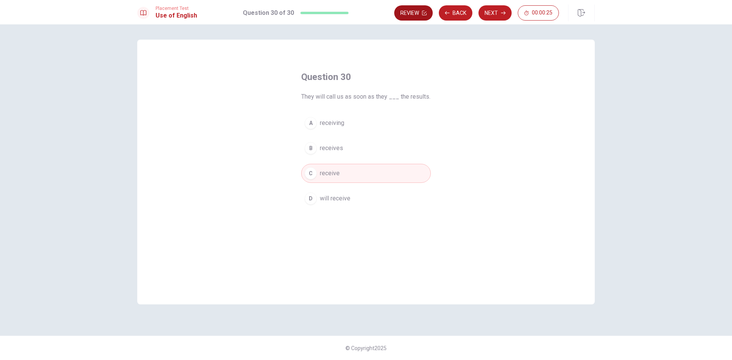
click at [420, 16] on button "Review" at bounding box center [413, 12] width 38 height 15
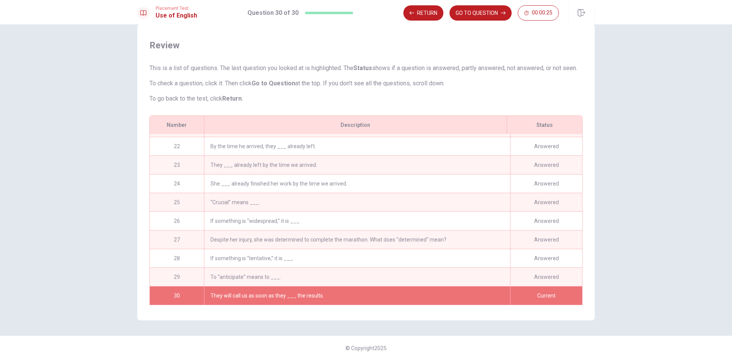
scroll to position [393, 0]
click at [451, 175] on div "She ___ already finished her work by the time we arrived." at bounding box center [357, 184] width 306 height 18
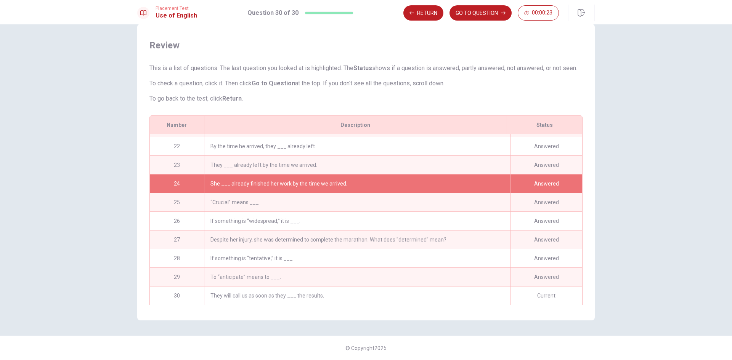
click at [451, 175] on div "She ___ already finished her work by the time we arrived." at bounding box center [357, 184] width 306 height 18
click at [471, 6] on button "GO TO QUESTION" at bounding box center [480, 12] width 62 height 15
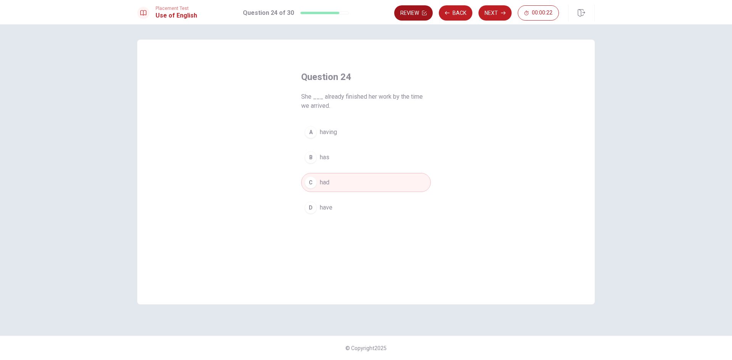
click at [422, 13] on icon "button" at bounding box center [424, 13] width 5 height 5
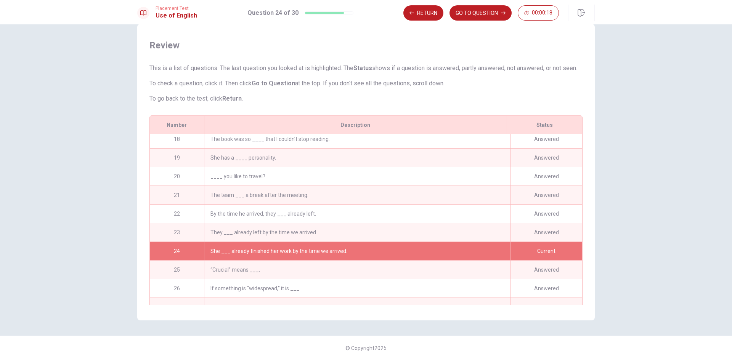
scroll to position [393, 0]
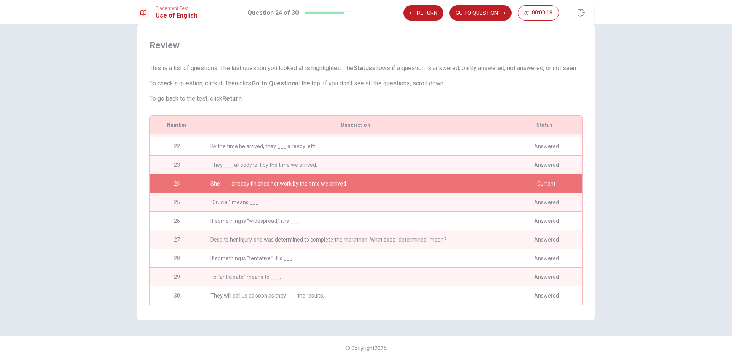
click at [415, 287] on div "They will call us as soon as they ___ the results." at bounding box center [357, 296] width 306 height 18
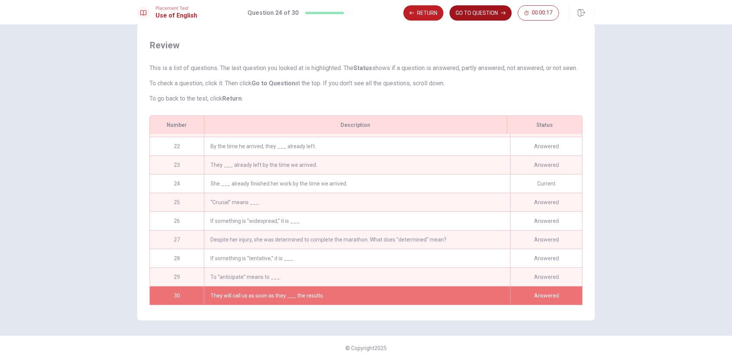
click at [458, 14] on button "GO TO QUESTION" at bounding box center [480, 12] width 62 height 15
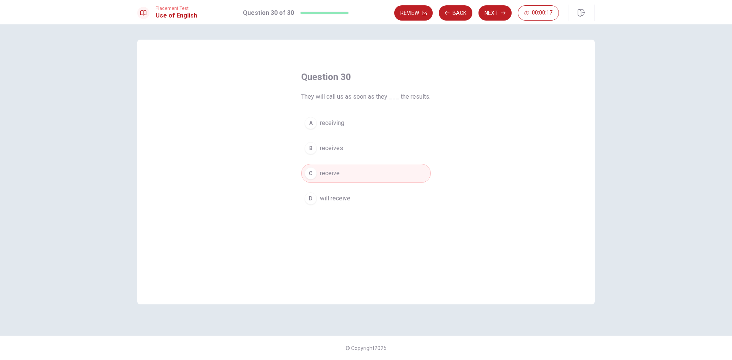
scroll to position [0, 0]
click at [490, 15] on button "Next" at bounding box center [494, 12] width 33 height 15
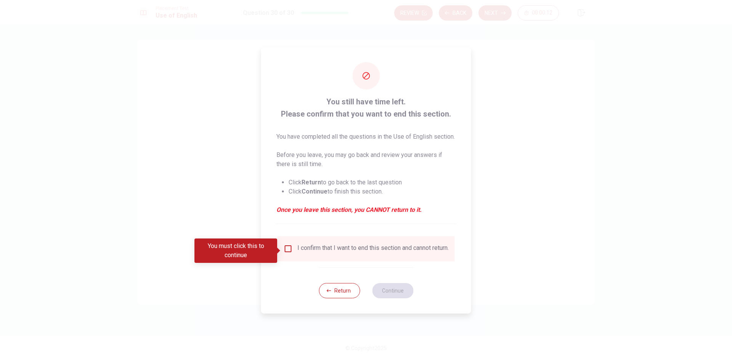
click at [284, 252] on input "You must click this to continue" at bounding box center [288, 248] width 9 height 9
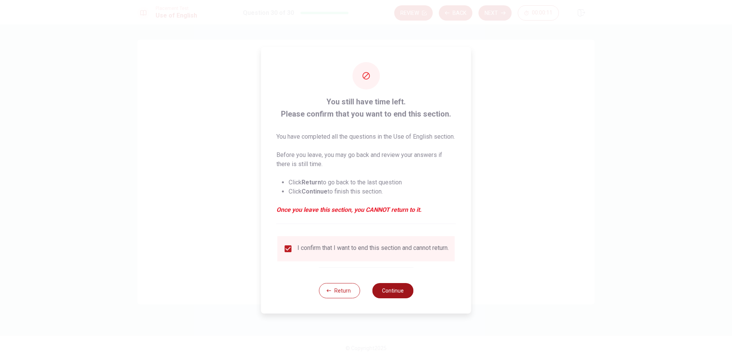
click at [391, 298] on button "Continue" at bounding box center [392, 290] width 41 height 15
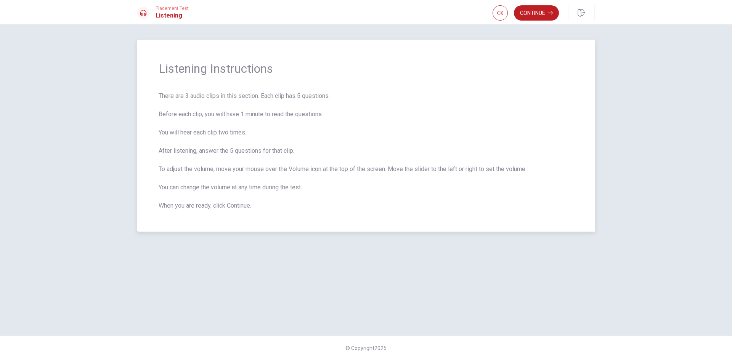
drag, startPoint x: 309, startPoint y: 192, endPoint x: 268, endPoint y: 190, distance: 41.2
click at [270, 191] on span "There are 3 audio clips in this section. Each clip has 5 questions. Before each…" at bounding box center [366, 150] width 415 height 119
click at [268, 189] on span "There are 3 audio clips in this section. Each clip has 5 questions. Before each…" at bounding box center [366, 150] width 415 height 119
click at [495, 21] on div "Placement Test Listening Continue" at bounding box center [366, 12] width 732 height 24
click at [498, 14] on icon "button" at bounding box center [500, 13] width 6 height 6
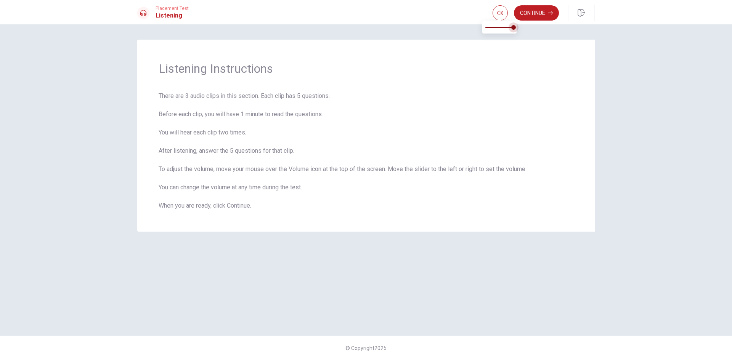
drag, startPoint x: 513, startPoint y: 27, endPoint x: 519, endPoint y: 27, distance: 5.7
click at [516, 27] on span at bounding box center [513, 27] width 5 height 5
click at [547, 82] on div "Listening Instructions There are 3 audio clips in this section. Each clip has 5…" at bounding box center [365, 136] width 457 height 192
click at [533, 16] on button "Continue" at bounding box center [536, 12] width 45 height 15
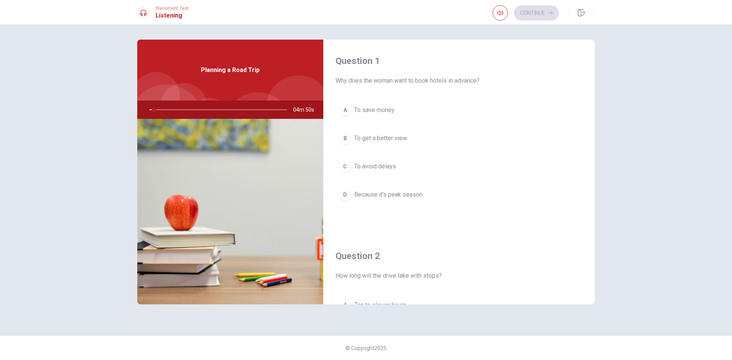
drag, startPoint x: 487, startPoint y: 80, endPoint x: 415, endPoint y: 83, distance: 72.9
click at [415, 83] on span "Why does the woman want to book hotels in advance?" at bounding box center [458, 80] width 247 height 9
drag, startPoint x: 361, startPoint y: 79, endPoint x: 412, endPoint y: 80, distance: 50.7
click at [412, 80] on span "Why does the woman want to book hotels in advance?" at bounding box center [458, 80] width 247 height 9
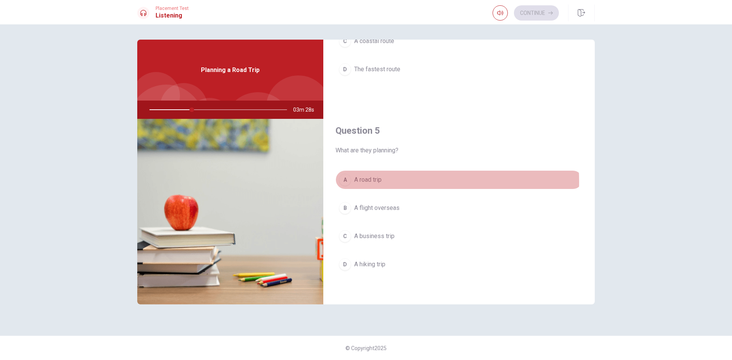
click at [378, 182] on span "A road trip" at bounding box center [367, 179] width 27 height 9
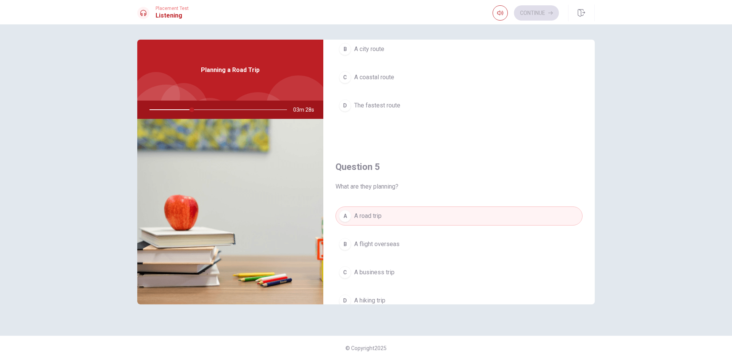
scroll to position [520, 0]
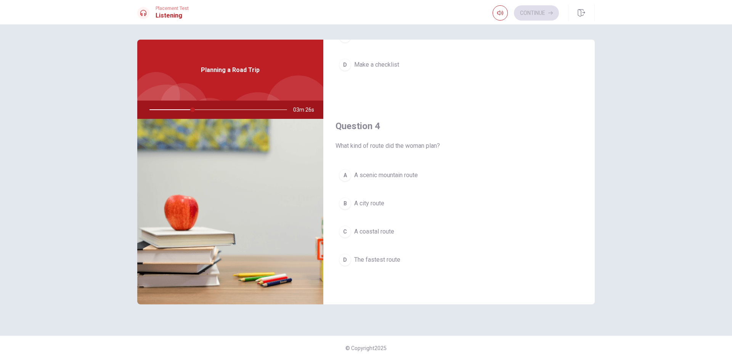
click at [404, 173] on span "A scenic mountain route" at bounding box center [386, 175] width 64 height 9
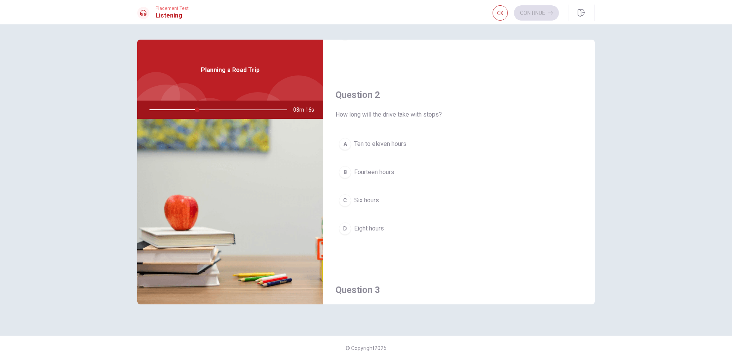
scroll to position [139, 0]
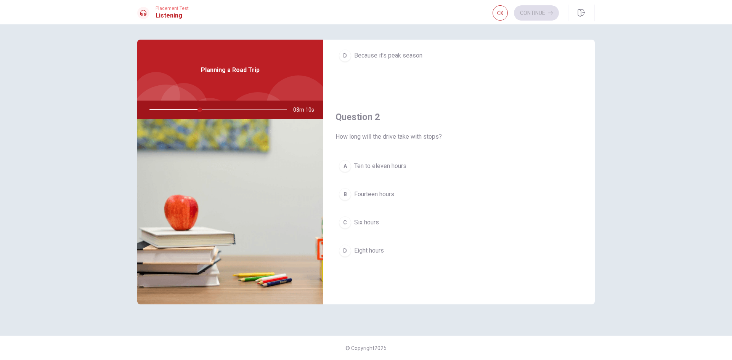
click at [385, 170] on span "Ten to eleven hours" at bounding box center [380, 166] width 52 height 9
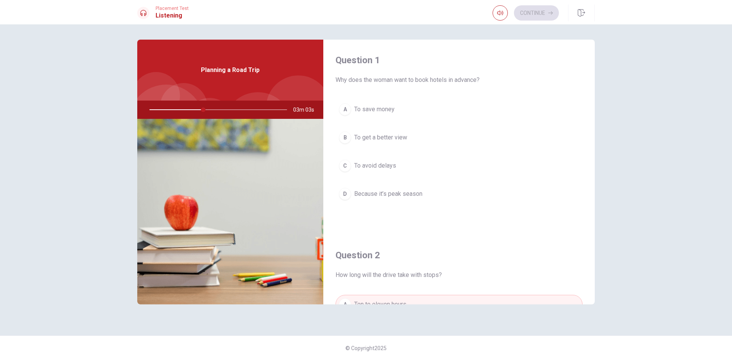
scroll to position [0, 0]
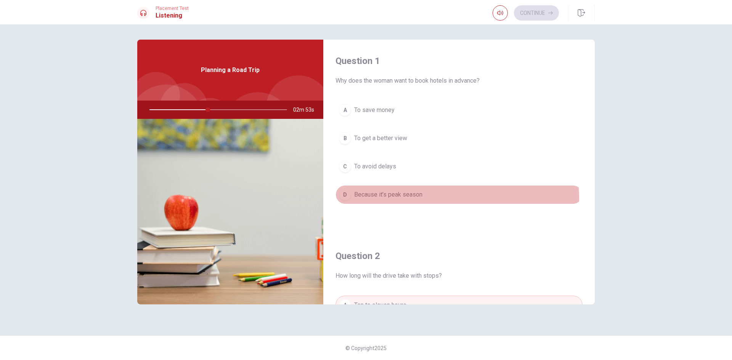
click at [393, 199] on button "D Because it’s peak season" at bounding box center [458, 194] width 247 height 19
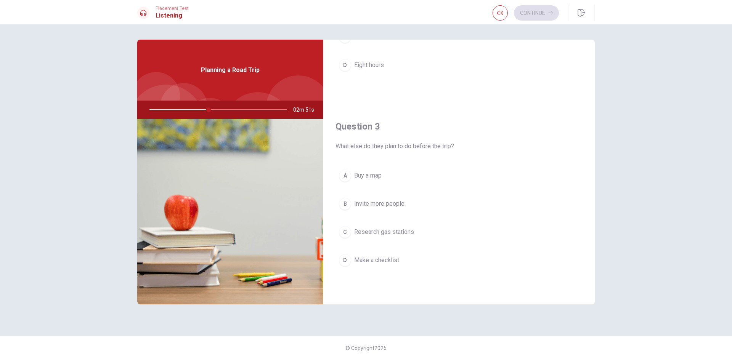
scroll to position [343, 0]
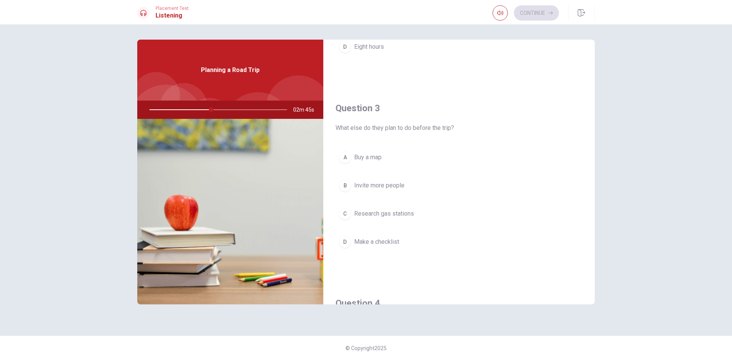
click at [407, 240] on button "D Make a checklist" at bounding box center [458, 241] width 247 height 19
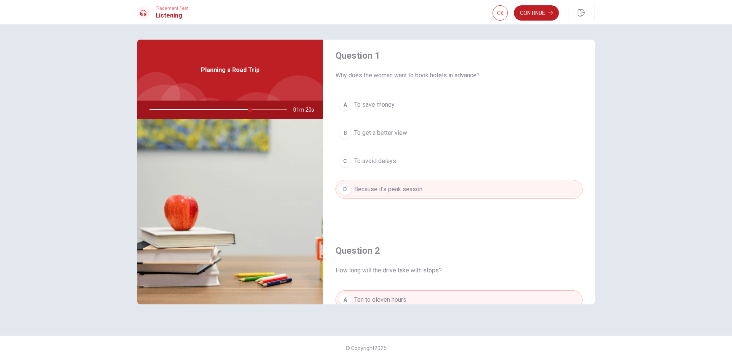
scroll to position [0, 0]
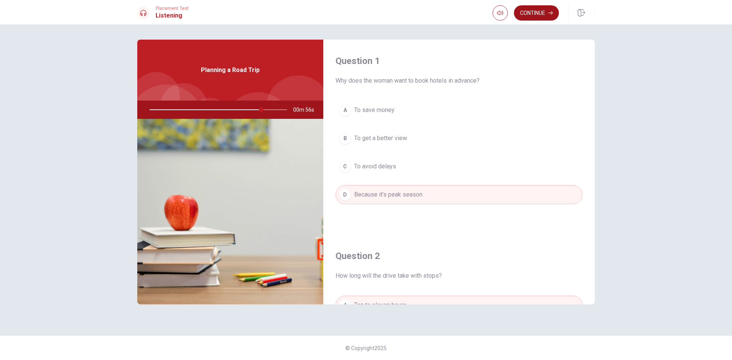
click at [526, 12] on button "Continue" at bounding box center [536, 12] width 45 height 15
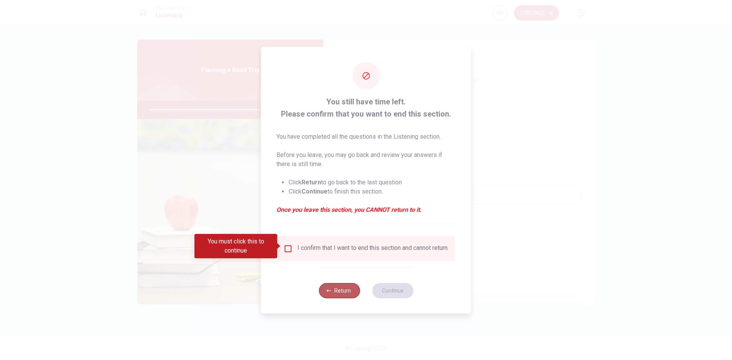
click at [342, 293] on button "Return" at bounding box center [339, 290] width 41 height 15
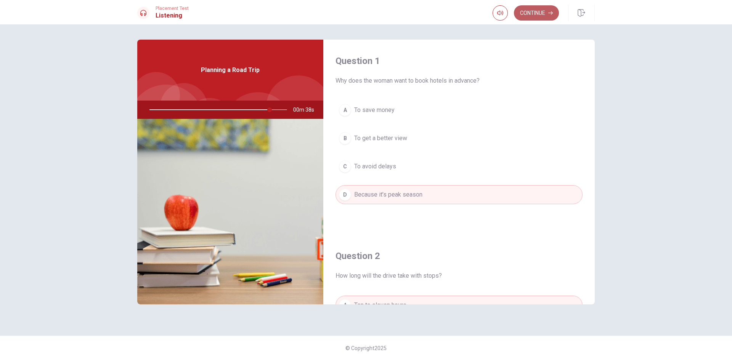
click at [542, 11] on button "Continue" at bounding box center [536, 12] width 45 height 15
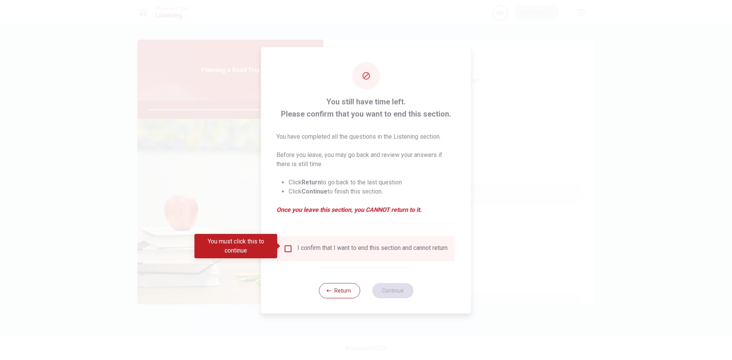
click at [304, 244] on div "I confirm that I want to end this section and cannot return." at bounding box center [372, 248] width 151 height 9
click at [289, 248] on input "You must click this to continue" at bounding box center [288, 248] width 9 height 9
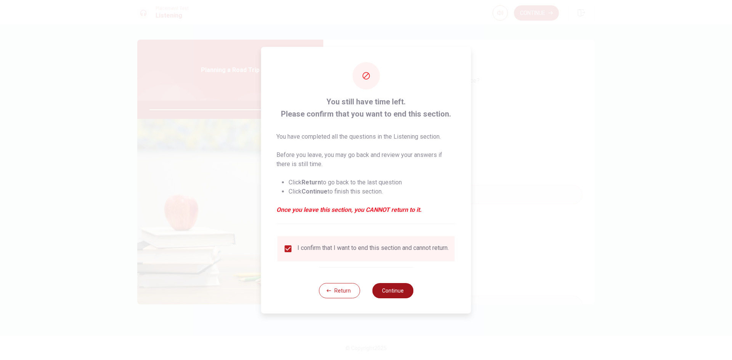
click at [394, 290] on button "Continue" at bounding box center [392, 290] width 41 height 15
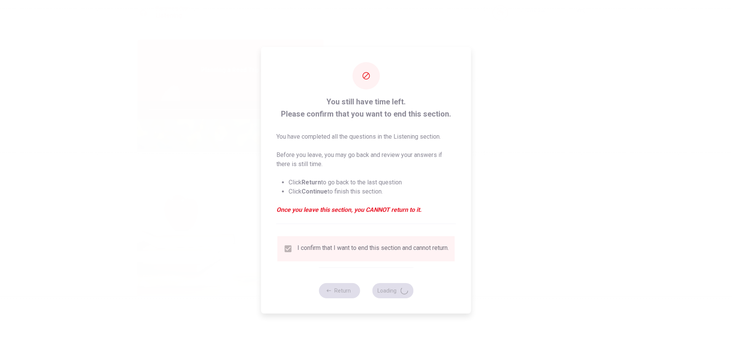
type input "89"
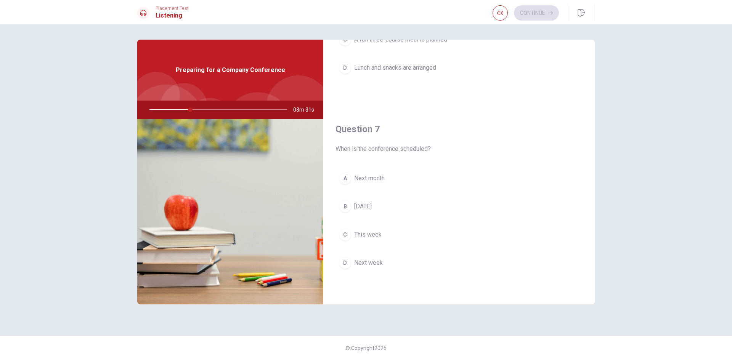
scroll to position [114, 0]
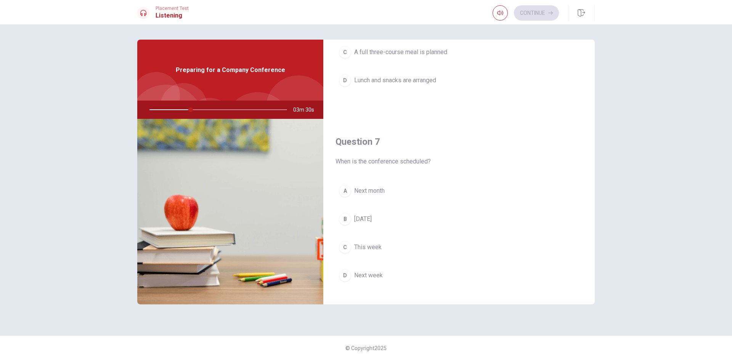
click at [394, 192] on button "A Next month" at bounding box center [458, 190] width 247 height 19
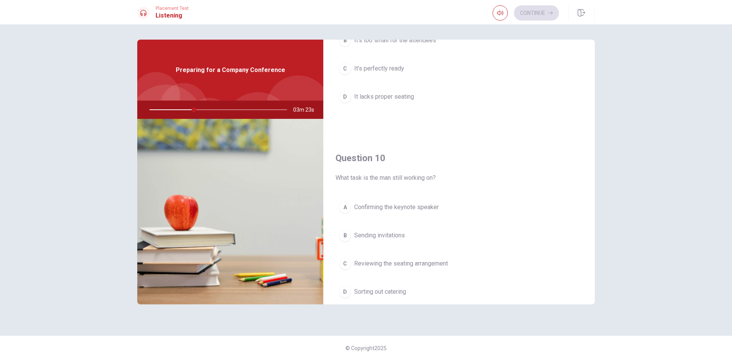
scroll to position [686, 0]
click at [438, 200] on button "A Confirming the keynote speaker" at bounding box center [458, 204] width 247 height 19
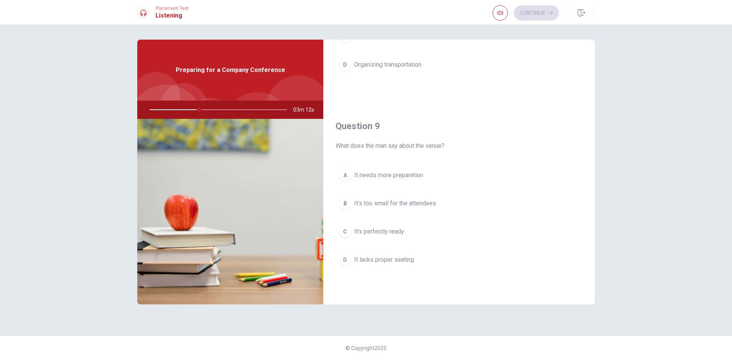
click at [388, 232] on span "It’s perfectly ready" at bounding box center [379, 231] width 50 height 9
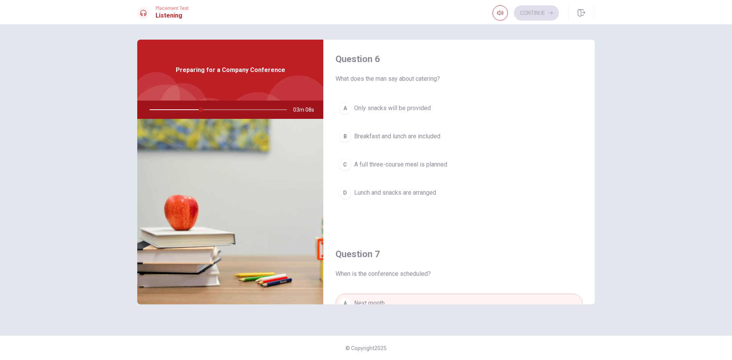
scroll to position [0, 0]
click at [425, 199] on span "Lunch and snacks are arranged" at bounding box center [395, 194] width 82 height 9
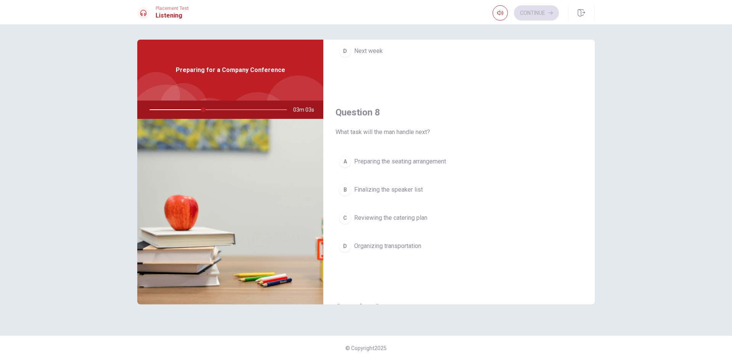
scroll to position [343, 0]
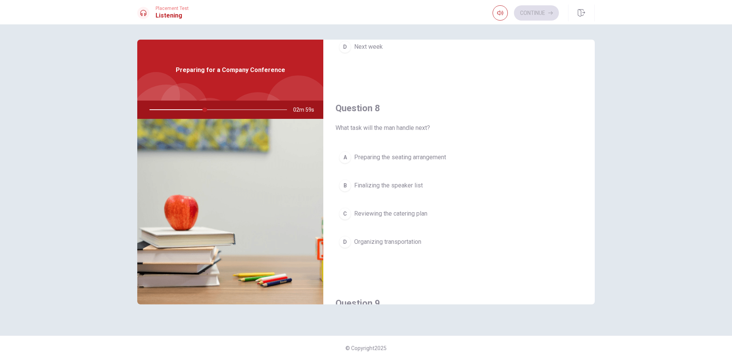
click at [414, 189] on span "Finalizing the speaker list" at bounding box center [388, 185] width 69 height 9
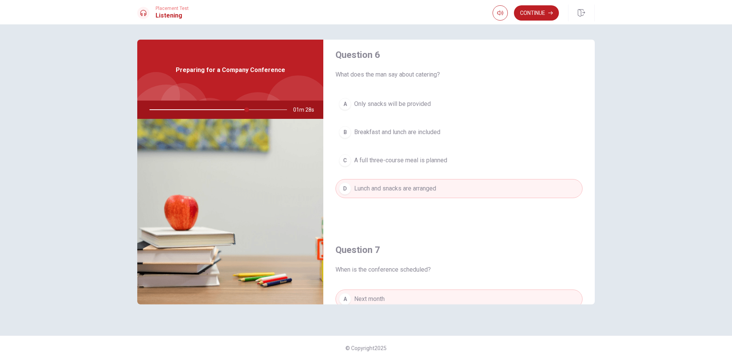
scroll to position [0, 0]
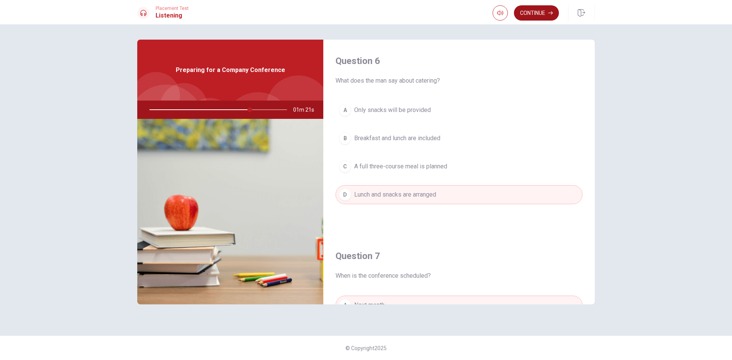
click at [527, 12] on button "Continue" at bounding box center [536, 12] width 45 height 15
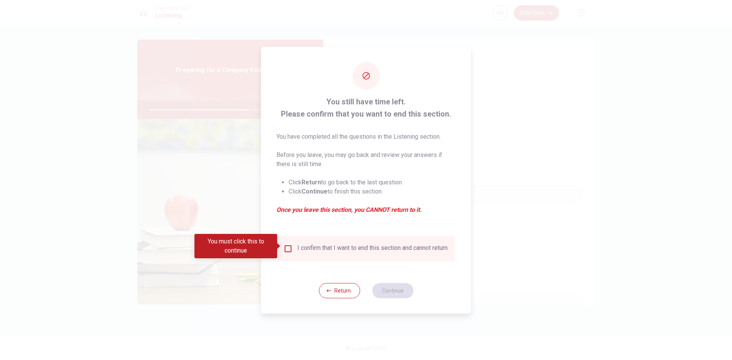
click at [281, 247] on span at bounding box center [279, 246] width 4 height 6
click at [287, 247] on input "You must click this to continue" at bounding box center [288, 248] width 9 height 9
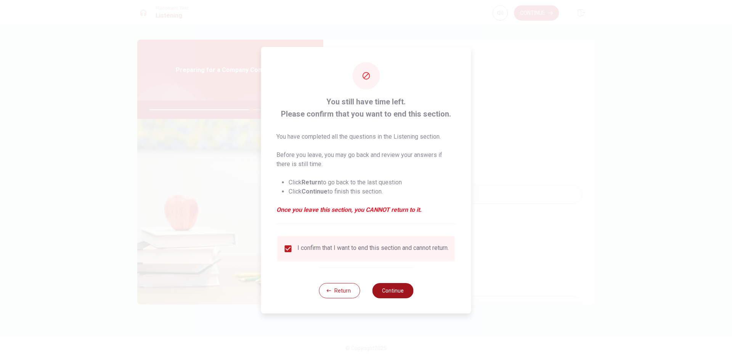
click at [393, 288] on button "Continue" at bounding box center [392, 290] width 41 height 15
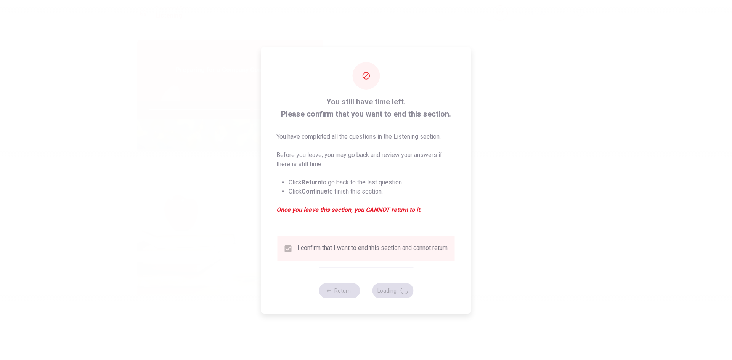
type input "75"
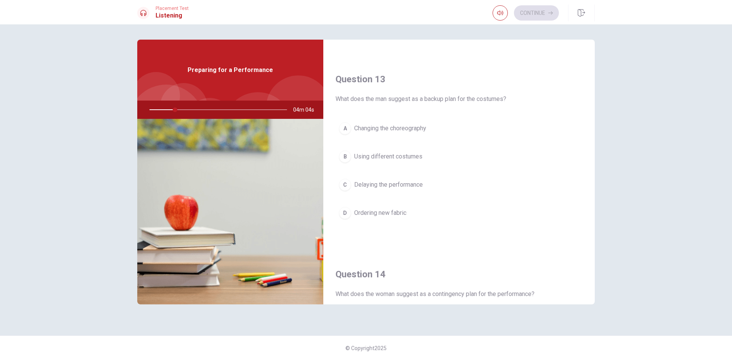
scroll to position [368, 0]
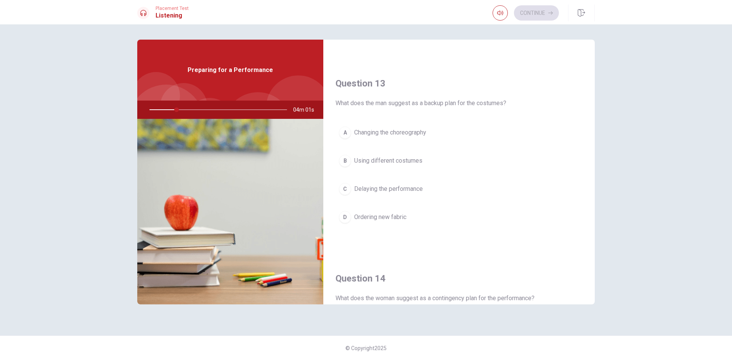
drag, startPoint x: 430, startPoint y: 104, endPoint x: 442, endPoint y: 105, distance: 12.2
click at [442, 105] on span "What does the man suggest as a backup plan for the costumes?" at bounding box center [458, 103] width 247 height 9
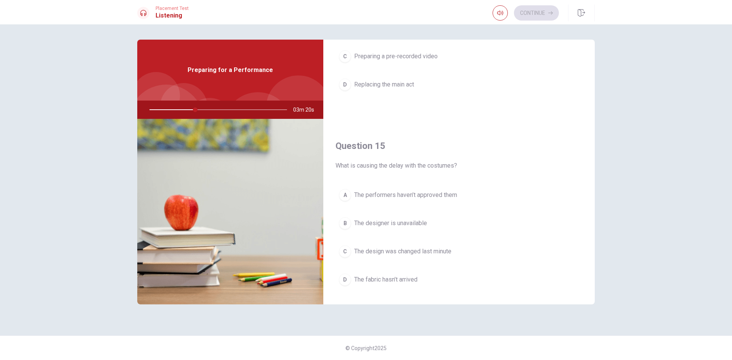
scroll to position [711, 0]
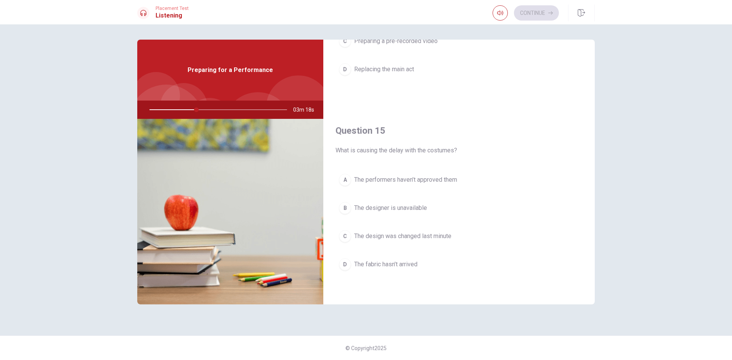
click at [414, 264] on span "The fabric hasn’t arrived" at bounding box center [385, 264] width 63 height 9
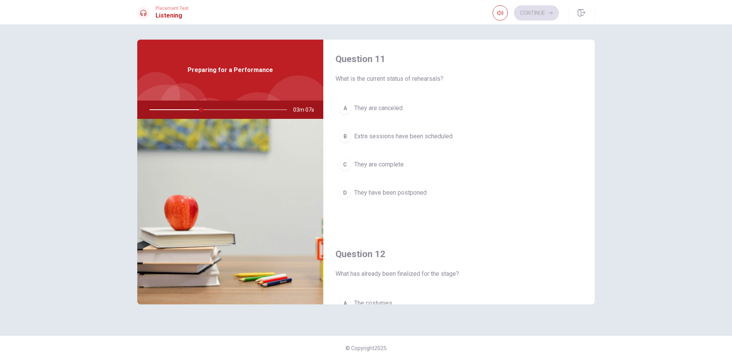
scroll to position [0, 0]
click at [392, 144] on button "B Extra sessions have been scheduled" at bounding box center [458, 138] width 247 height 19
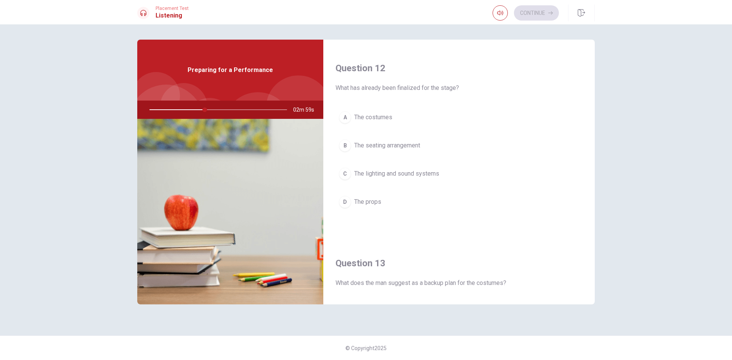
scroll to position [191, 0]
click at [412, 171] on span "The lighting and sound systems" at bounding box center [396, 171] width 85 height 9
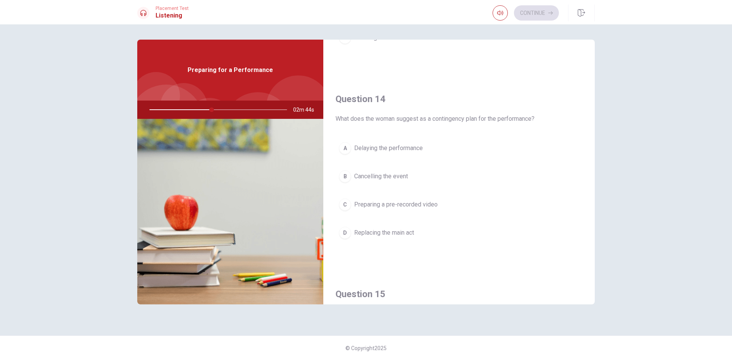
scroll to position [572, 0]
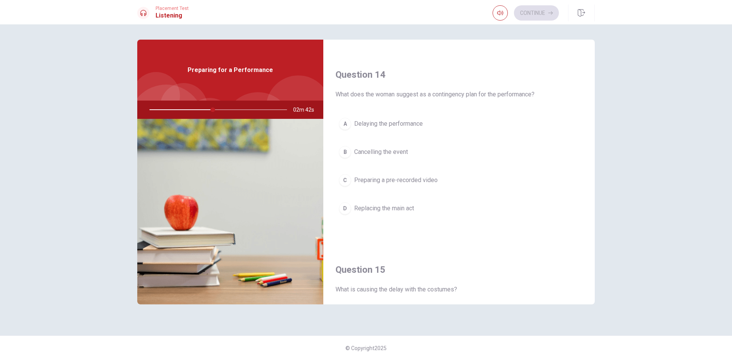
click at [399, 184] on span "Preparing a pre-recorded video" at bounding box center [395, 180] width 83 height 9
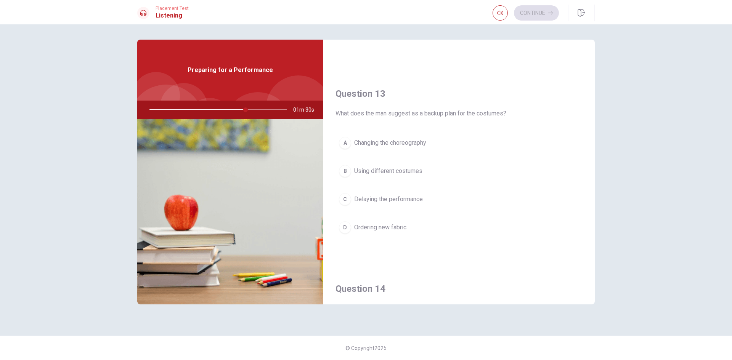
scroll to position [381, 0]
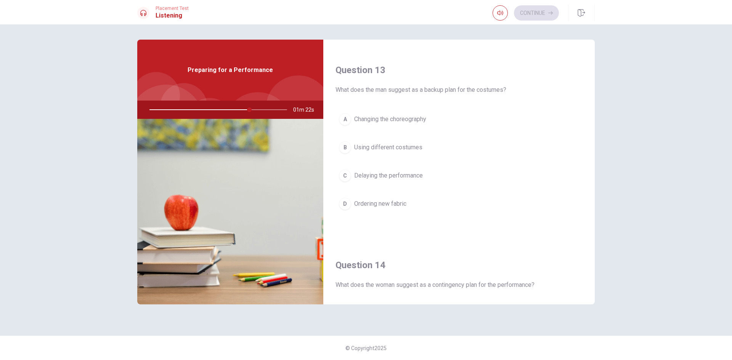
click at [401, 142] on button "B Using different costumes" at bounding box center [458, 147] width 247 height 19
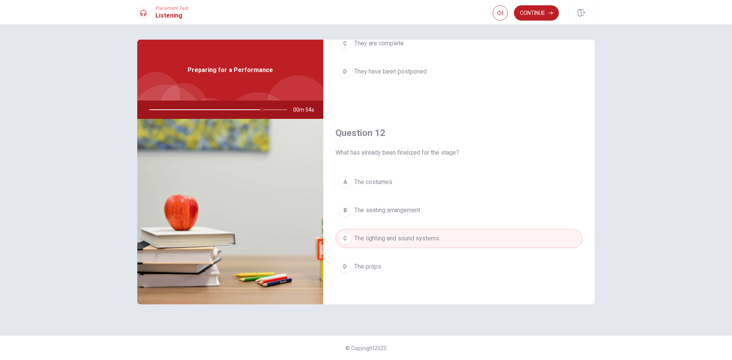
scroll to position [0, 0]
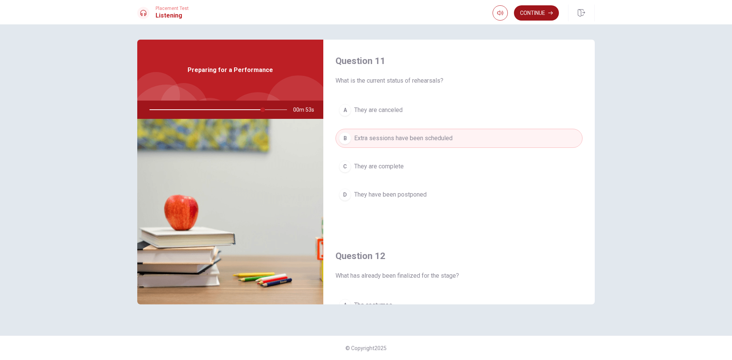
click at [526, 16] on button "Continue" at bounding box center [536, 12] width 45 height 15
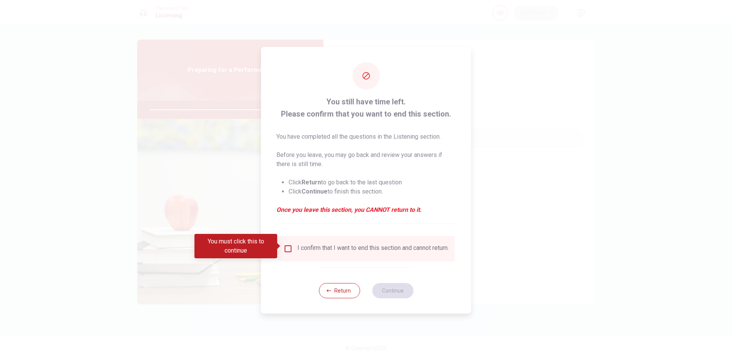
click at [300, 247] on div "I confirm that I want to end this section and cannot return." at bounding box center [372, 248] width 151 height 9
click at [287, 248] on input "You must click this to continue" at bounding box center [288, 248] width 9 height 9
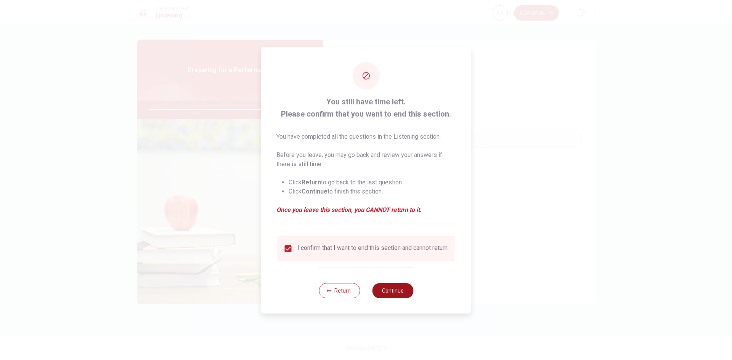
click at [383, 293] on button "Continue" at bounding box center [392, 290] width 41 height 15
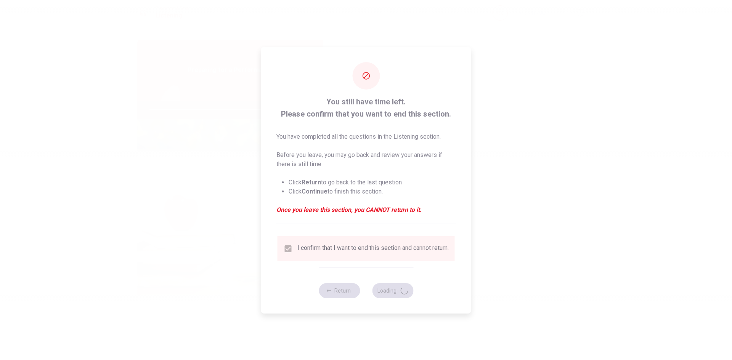
type input "84"
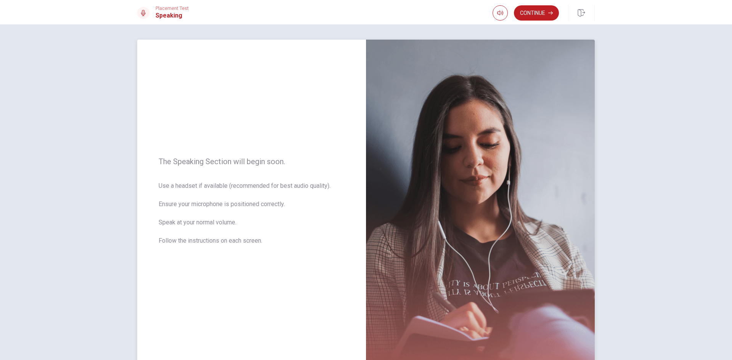
click at [462, 104] on img at bounding box center [480, 206] width 229 height 332
click at [532, 15] on button "Continue" at bounding box center [536, 12] width 45 height 15
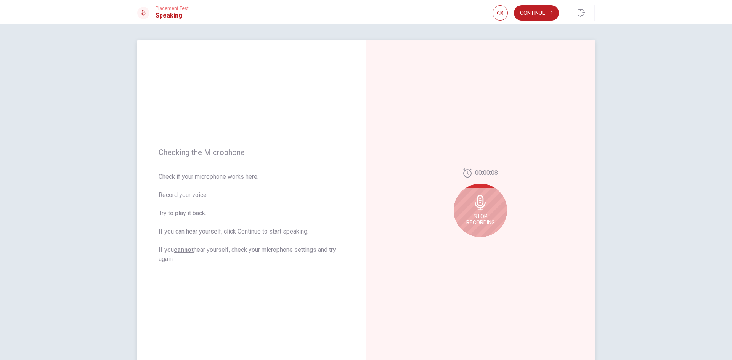
click at [473, 219] on span "Stop Recording" at bounding box center [480, 219] width 29 height 12
click at [487, 239] on button "Play Audio" at bounding box center [488, 243] width 11 height 11
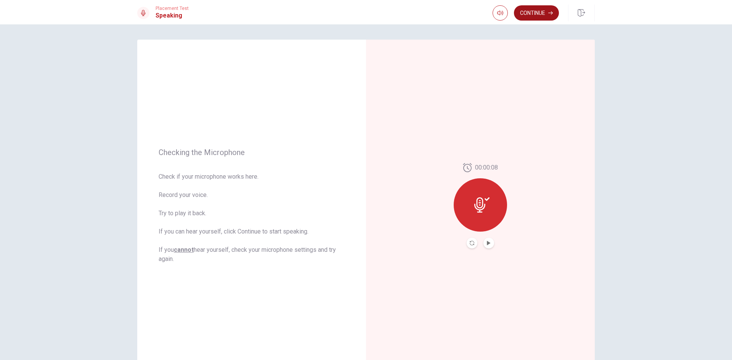
click at [530, 11] on button "Continue" at bounding box center [536, 12] width 45 height 15
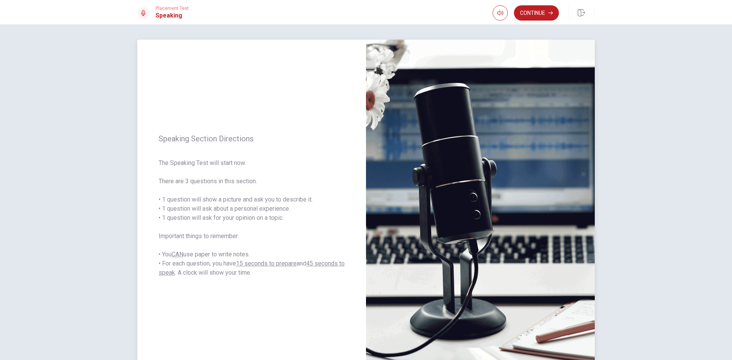
drag, startPoint x: 204, startPoint y: 200, endPoint x: 231, endPoint y: 202, distance: 28.0
click at [231, 202] on span "The Speaking Test will start now. There are 3 questions in this section. • 1 qu…" at bounding box center [252, 218] width 186 height 119
drag, startPoint x: 234, startPoint y: 199, endPoint x: 250, endPoint y: 197, distance: 16.2
click at [249, 197] on span "The Speaking Test will start now. There are 3 questions in this section. • 1 qu…" at bounding box center [252, 218] width 186 height 119
click at [529, 11] on button "Continue" at bounding box center [536, 12] width 45 height 15
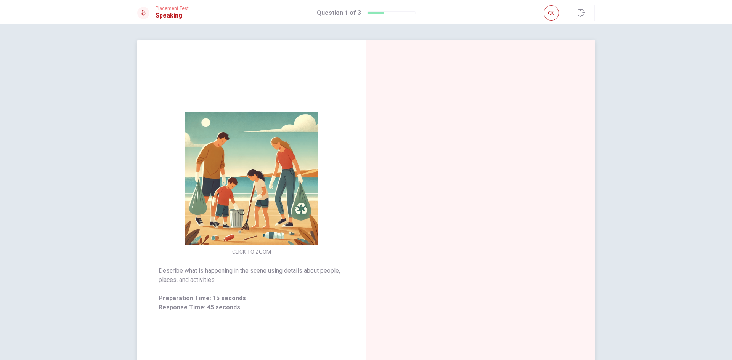
click at [286, 172] on img at bounding box center [251, 178] width 146 height 133
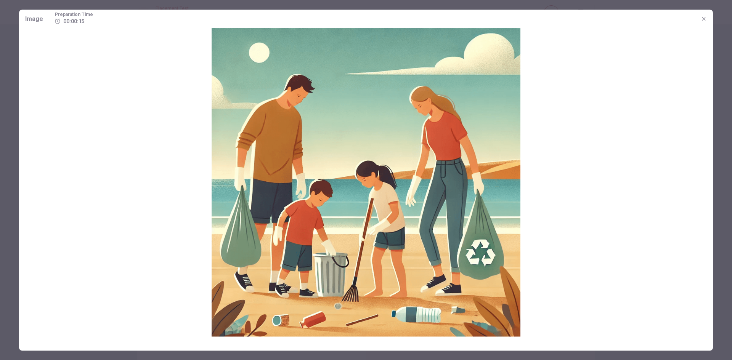
click at [706, 17] on icon "button" at bounding box center [704, 19] width 6 height 6
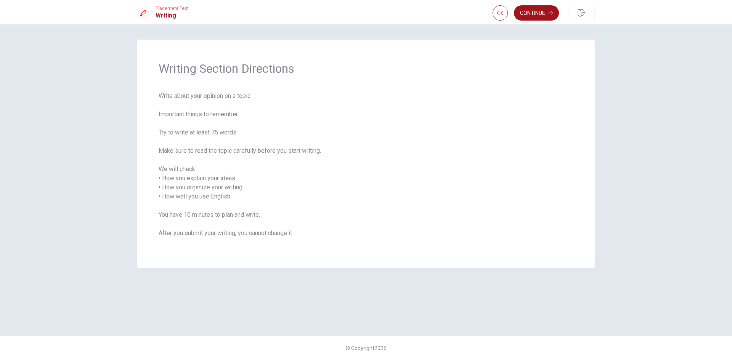
click at [547, 18] on button "Continue" at bounding box center [536, 12] width 45 height 15
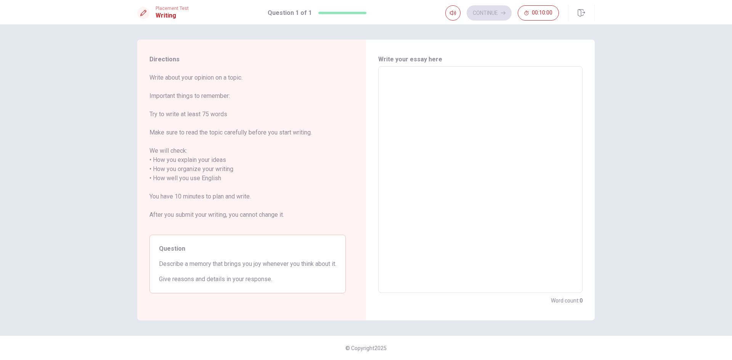
click at [411, 80] on textarea at bounding box center [480, 180] width 194 height 214
type textarea "m"
type textarea "x"
type textarea "mM"
type textarea "x"
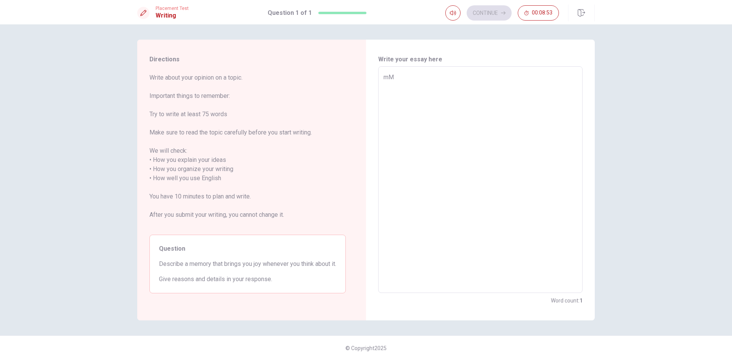
type textarea "mMy"
type textarea "x"
type textarea "mM"
type textarea "x"
type textarea "m"
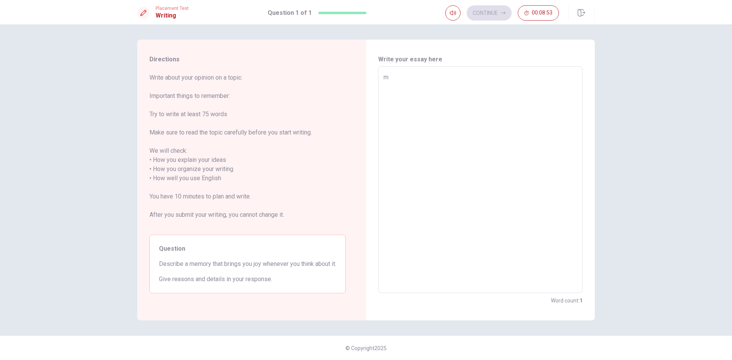
type textarea "x"
type textarea "M"
type textarea "x"
type textarea "My"
type textarea "x"
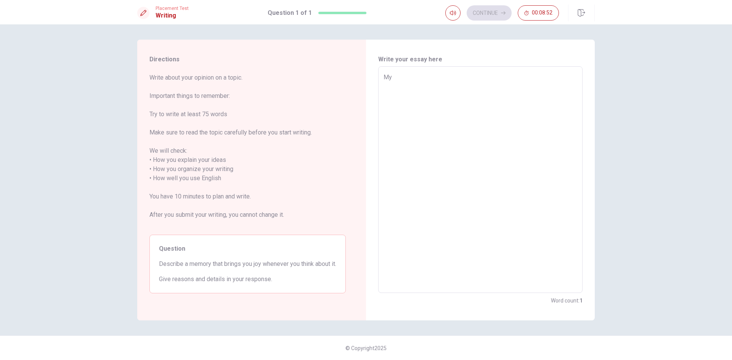
type textarea "My"
type textarea "x"
type textarea "My p"
type textarea "x"
type textarea "My pe"
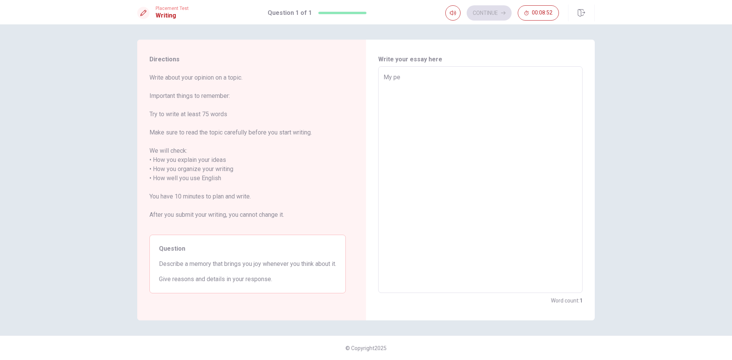
type textarea "x"
type textarea "My per"
type textarea "x"
type textarea "My perf"
type textarea "x"
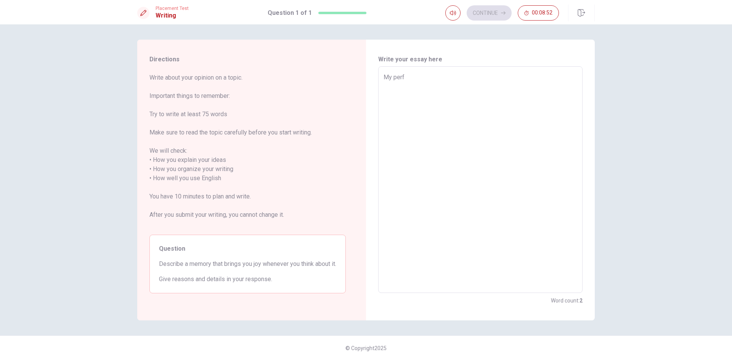
type textarea "My perfe"
type textarea "x"
type textarea "My perfec"
type textarea "x"
type textarea "My perfect"
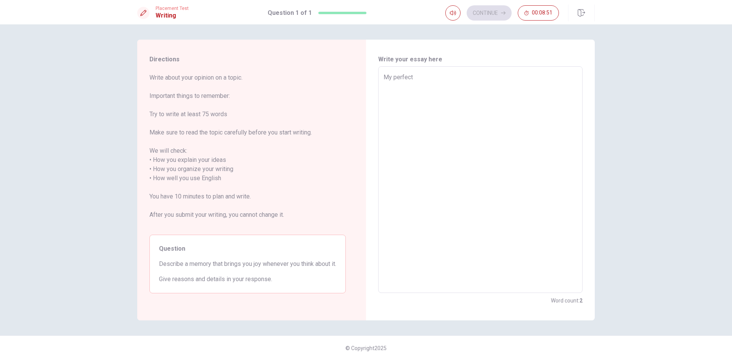
type textarea "x"
type textarea "My perfect"
type textarea "x"
type textarea "My perfect m"
type textarea "x"
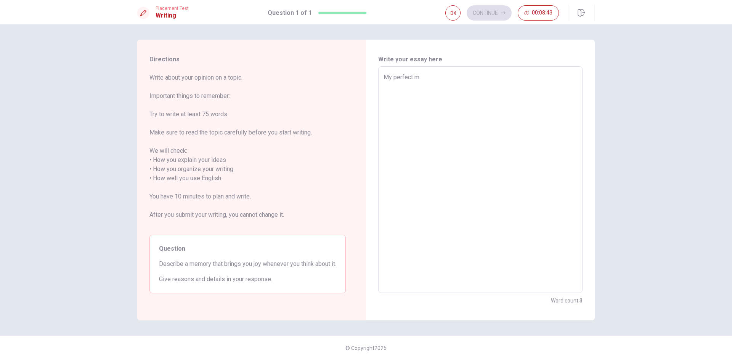
type textarea "My perfect me"
type textarea "x"
type textarea "My perfect mem"
type textarea "x"
type textarea "My perfect memr"
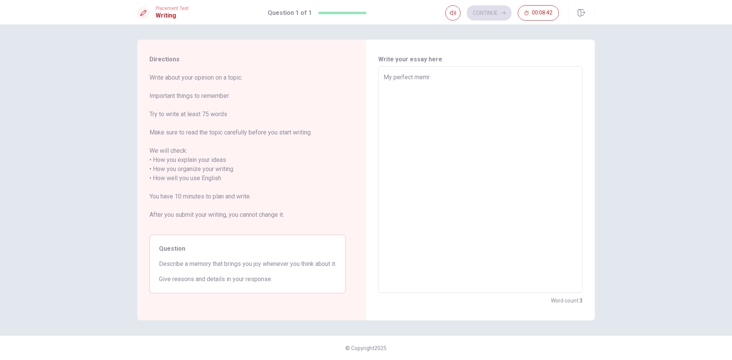
type textarea "x"
type textarea "My perfect memro"
type textarea "x"
type textarea "My perfect memr"
type textarea "x"
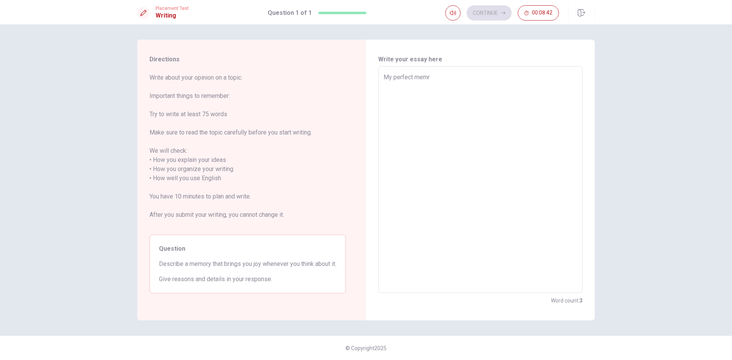
type textarea "My perfect mem"
type textarea "x"
type textarea "My perfect memo"
type textarea "x"
type textarea "My perfect memor"
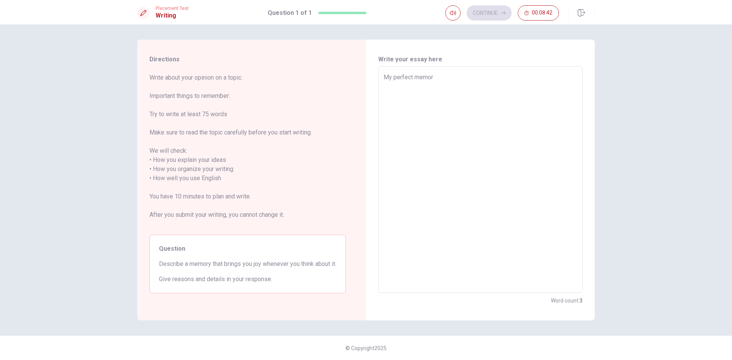
type textarea "x"
type textarea "My perfect memory"
type textarea "x"
type textarea "My perfect memory"
type textarea "x"
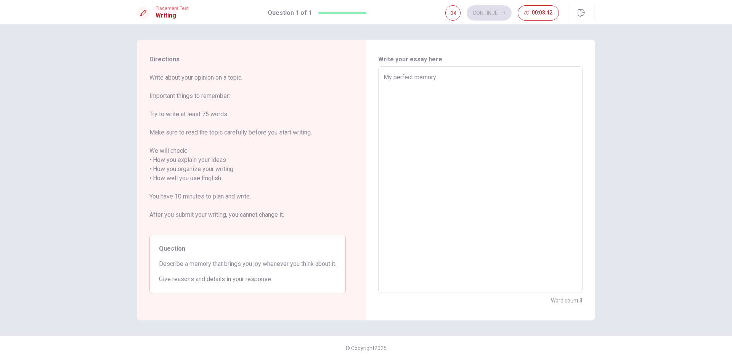
type textarea "My perfect memory i"
type textarea "x"
type textarea "My perfect memory is"
type textarea "x"
type textarea "My perfect memory is"
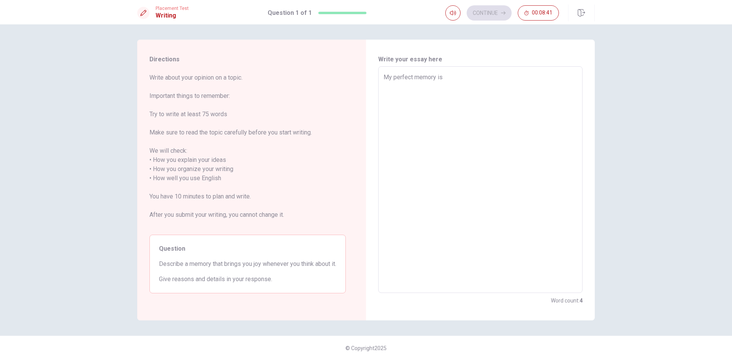
type textarea "x"
type textarea "My perfect memory is a"
type textarea "x"
type textarea "My perfect memory is ab"
type textarea "x"
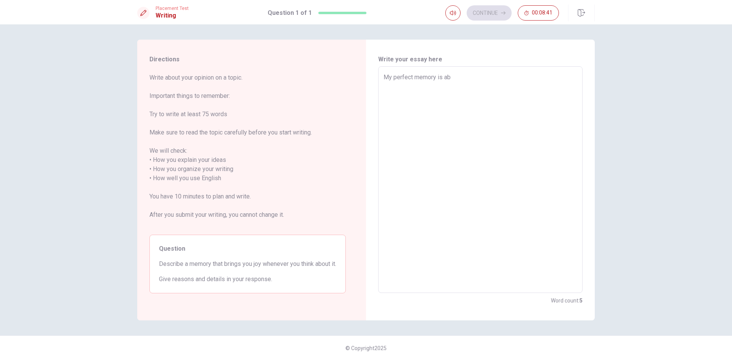
type textarea "My perfect memory is abo"
type textarea "x"
type textarea "My perfect memory is abou"
type textarea "x"
type textarea "My perfect memory is about"
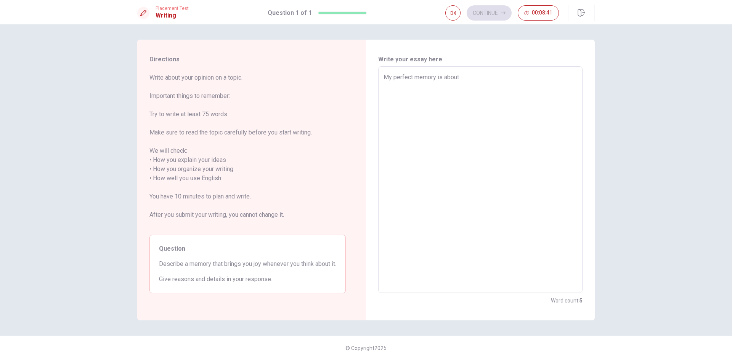
type textarea "x"
type textarea "My perfect memory is about"
type textarea "x"
type textarea "My perfect memory is about m"
type textarea "x"
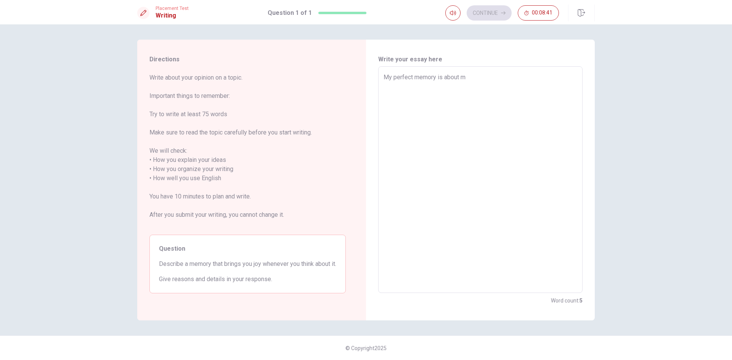
type textarea "My perfect memory is about my"
type textarea "x"
type textarea "My perfect memory is about my"
type textarea "x"
type textarea "My perfect memory is about my f"
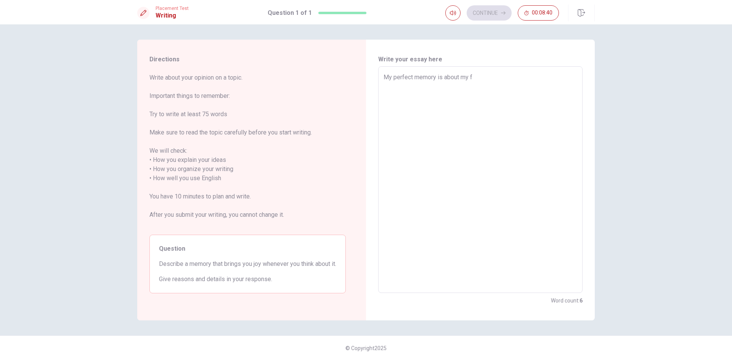
type textarea "x"
type textarea "My perfect memory is about my fi"
type textarea "x"
type textarea "My perfect memory is about my fir"
type textarea "x"
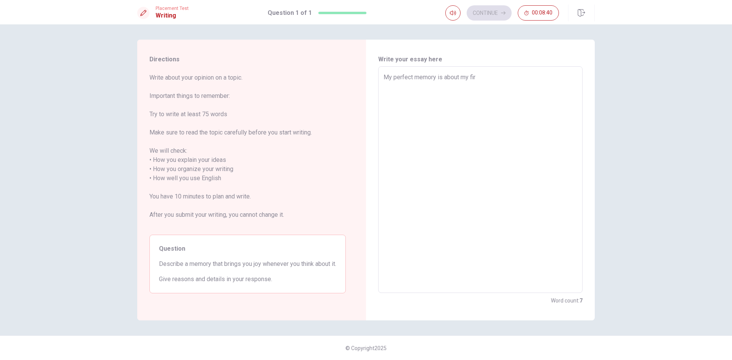
type textarea "My perfect memory is about my firs"
type textarea "x"
type textarea "My perfect memory is about my first"
type textarea "x"
type textarea "My perfect memory is about my first"
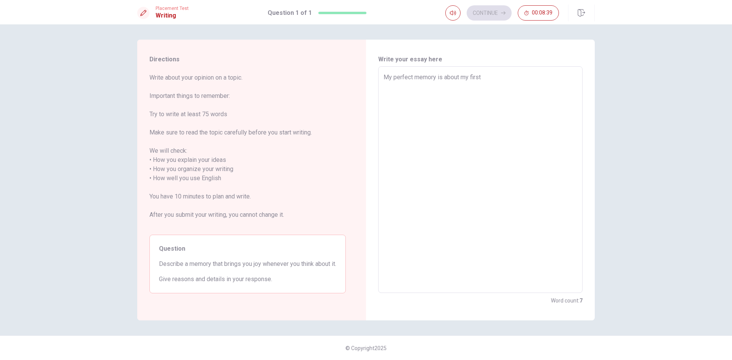
type textarea "x"
type textarea "My perfect memory is about my first"
type textarea "x"
type textarea "My perfect memory is about my firstm"
type textarea "x"
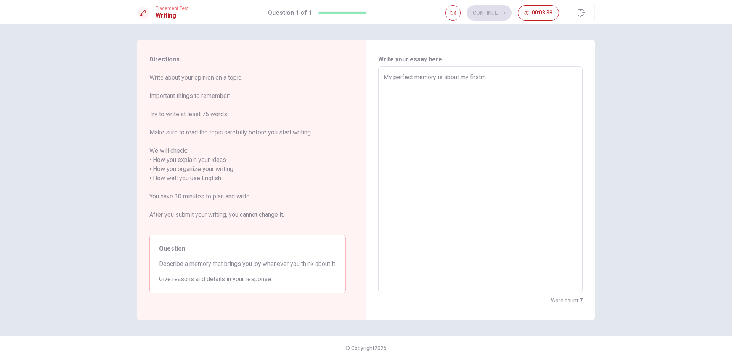
type textarea "My perfect memory is about my firstme"
type textarea "x"
type textarea "My perfect memory is about my firstm"
type textarea "x"
type textarea "My perfect memory is about my first"
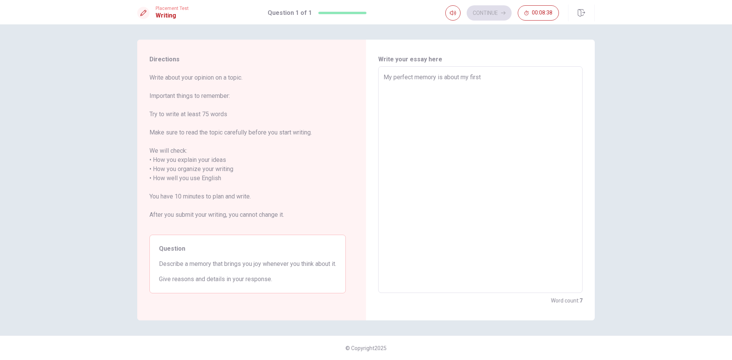
type textarea "x"
type textarea "My perfect memory is about my first"
type textarea "x"
type textarea "My perfect memory is about my first m"
type textarea "x"
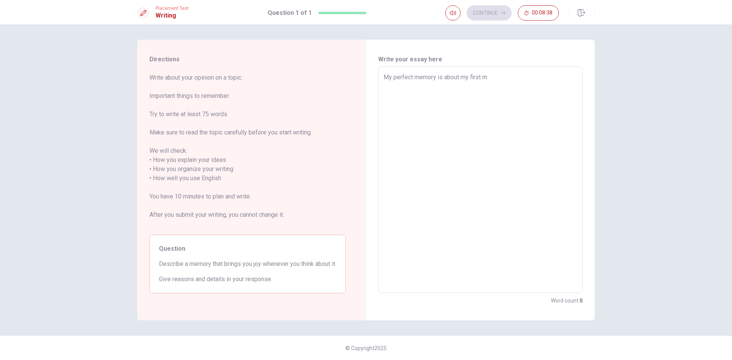
type textarea "My perfect memory is about my first me"
type textarea "x"
type textarea "My perfect memory is about my first mee"
type textarea "x"
type textarea "My perfect memory is about my first meet"
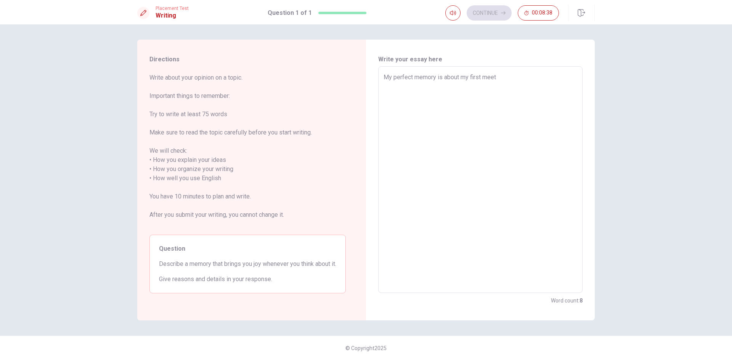
type textarea "x"
type textarea "My perfect memory is about my first meeti"
type textarea "x"
type textarea "My perfect memory is about my first meetin"
type textarea "x"
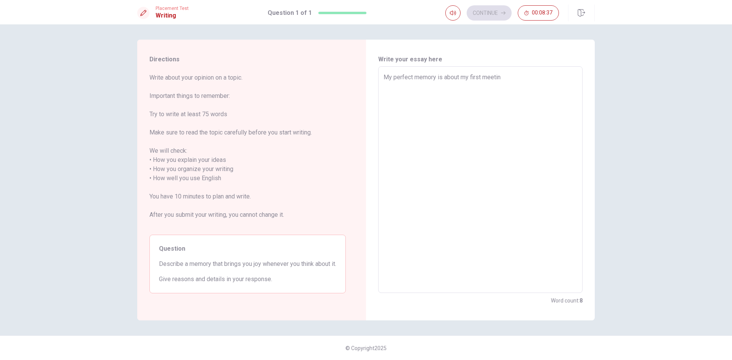
type textarea "My perfect memory is about my first meeting"
type textarea "x"
type textarea "My perfect memory is about my first meeting"
type textarea "x"
type textarea "My perfect memory is about my first meeting w"
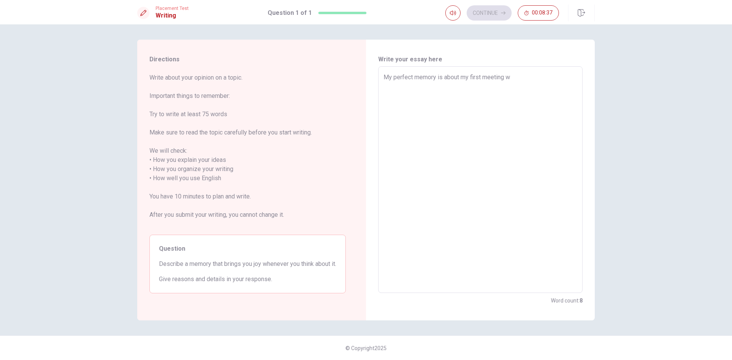
type textarea "x"
type textarea "My perfect memory is about my first meeting wi"
type textarea "x"
type textarea "My perfect memory is about my first meeting"
type textarea "x"
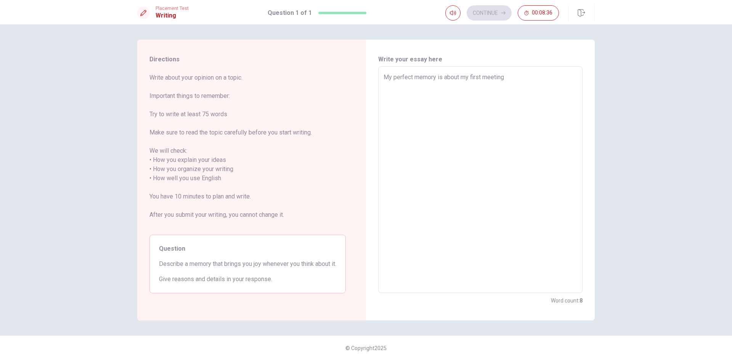
type textarea "My perfect memory is about my first"
type textarea "x"
type textarea "My perfect memory is about my first m"
type textarea "x"
type textarea "My perfect memory is about my first mi"
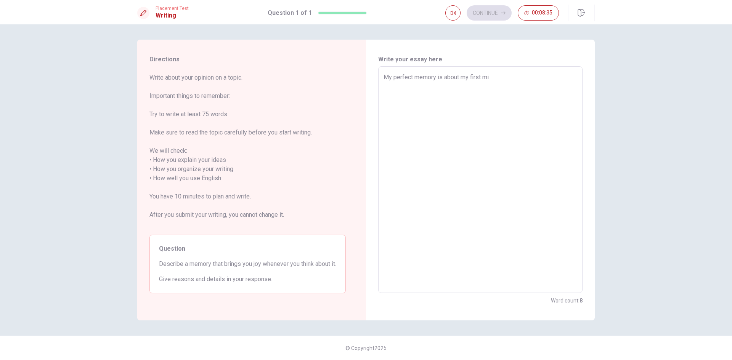
type textarea "x"
type textarea "My perfect memory is about my first mie"
type textarea "x"
type textarea "My perfect memory is about my first mi"
type textarea "x"
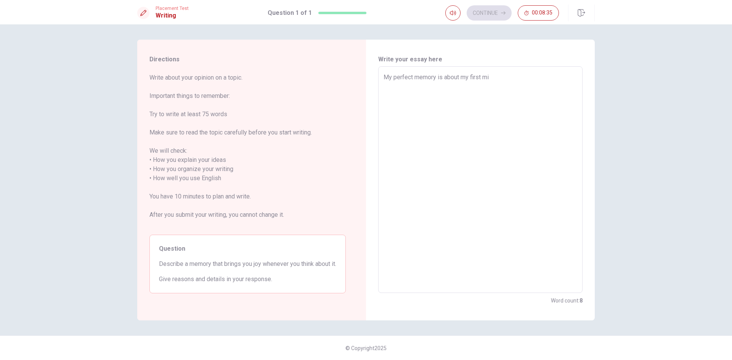
type textarea "My perfect memory is about my first m"
type textarea "x"
type textarea "My perfect memory is about my first me"
type textarea "x"
type textarea "My perfect memory is about my first mee"
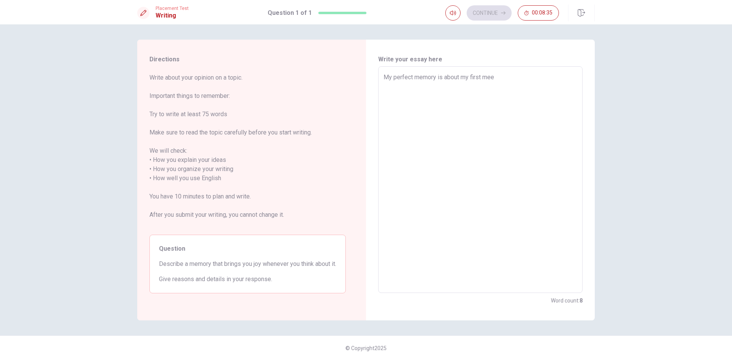
type textarea "x"
type textarea "My perfect memory is about my first meet"
type textarea "x"
type textarea "My perfect memory is about my first meeti"
type textarea "x"
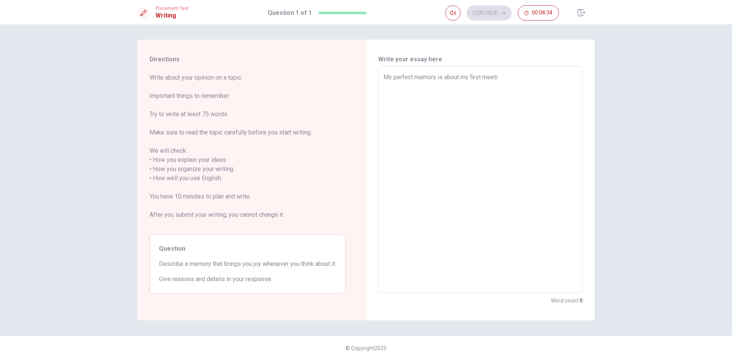
type textarea "My perfect memory is about my first meetin"
type textarea "x"
type textarea "My perfect memory is about my first meeting"
type textarea "x"
type textarea "My perfect memory is about my first meeting"
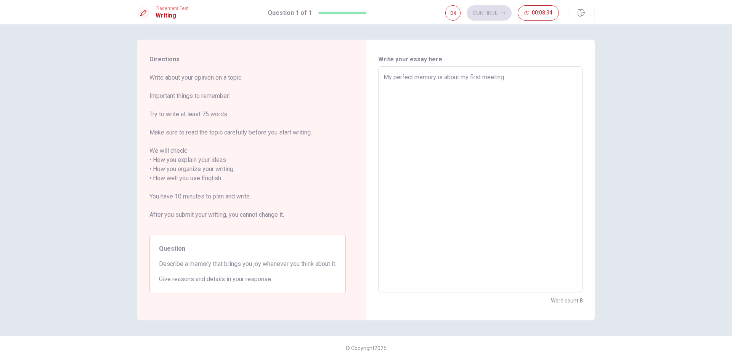
type textarea "x"
type textarea "My perfect memory is about my first meeting w"
type textarea "x"
type textarea "My perfect memory is about my first meeting wi"
type textarea "x"
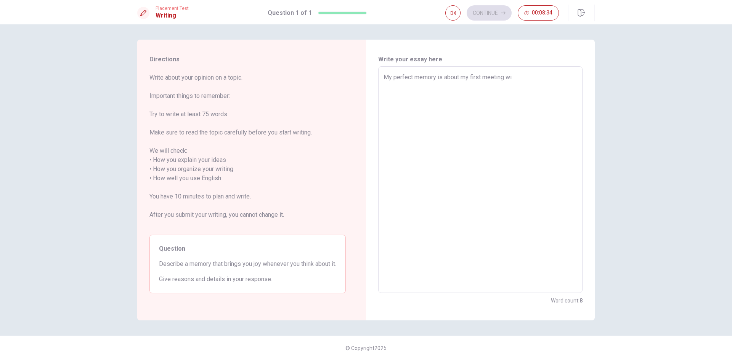
type textarea "My perfect memory is about my first meeting wit"
type textarea "x"
type textarea "My perfect memory is about my first meeting with"
type textarea "x"
type textarea "My perfect memory is about my first meeting with"
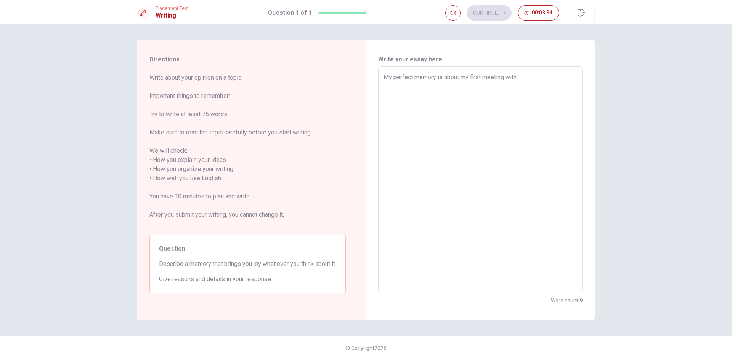
type textarea "x"
type textarea "My perfect memory is about my first meeting with a"
type textarea "x"
type textarea "My perfect memory is about my first meeting with a"
type textarea "x"
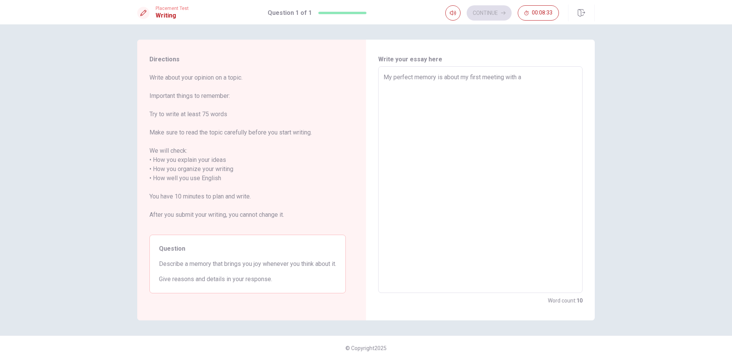
type textarea "My perfect memory is about my first meeting with a g"
type textarea "x"
type textarea "My perfect memory is about my first meeting with a gi"
type textarea "x"
type textarea "My perfect memory is about my first meeting with a gir"
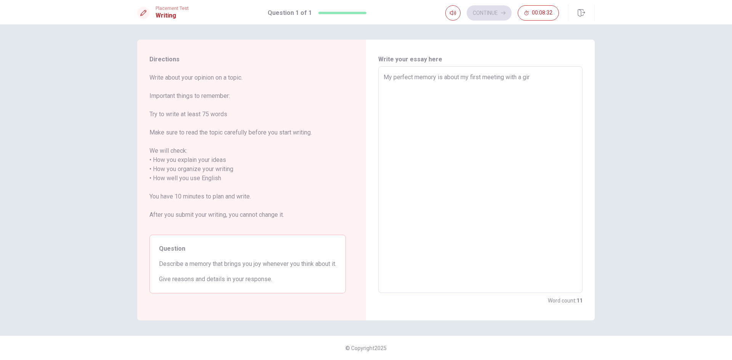
type textarea "x"
type textarea "My perfect memory is about my first meeting with a girl"
type textarea "x"
type textarea "My perfect memory is about my first meeting with a girlf"
type textarea "x"
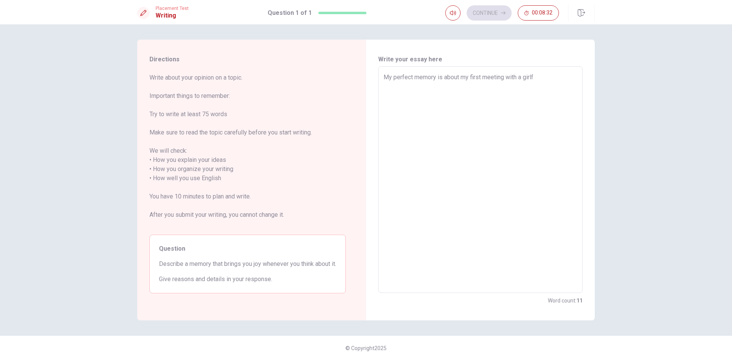
type textarea "My perfect memory is about my first meeting with a girlfr"
type textarea "x"
type textarea "My perfect memory is about my first meeting with a girlfrr"
type textarea "x"
type textarea "My perfect memory is about my first meeting with a girlfrri"
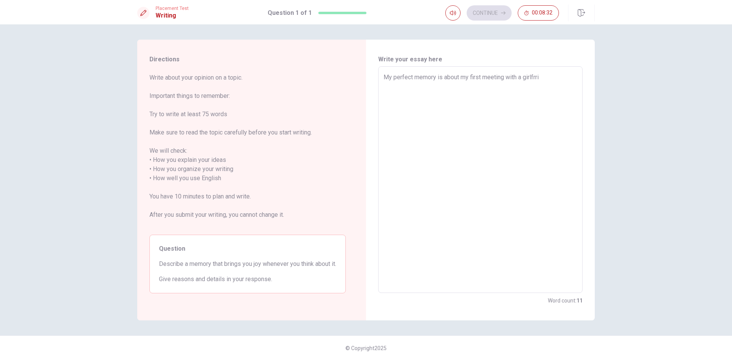
type textarea "x"
type textarea "My perfect memory is about my first meeting with a girlfrr"
type textarea "x"
type textarea "My perfect memory is about my first meeting with a"
type textarea "x"
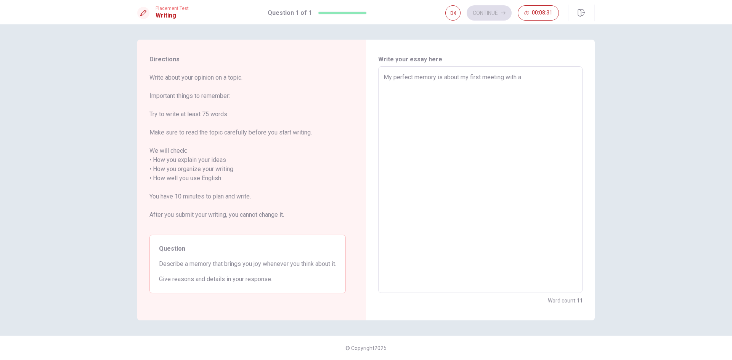
type textarea "My perfect memory is about my first meeting with"
type textarea "x"
type textarea "My perfect memory is about my first meeting with m"
type textarea "x"
type textarea "My perfect memory is about my first meeting with my"
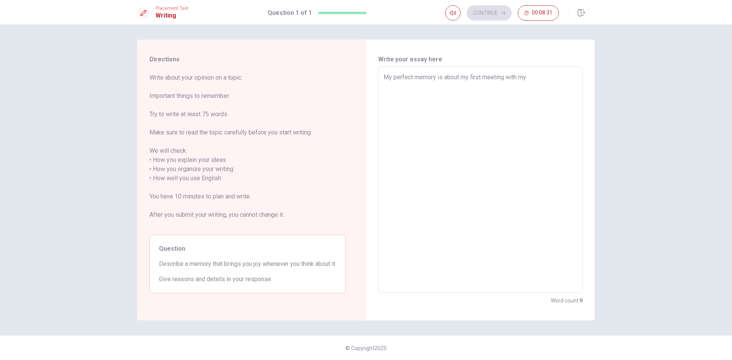
type textarea "x"
type textarea "My perfect memory is about my first meeting with my"
type textarea "x"
type textarea "My perfect memory is about my first meeting with my g"
type textarea "x"
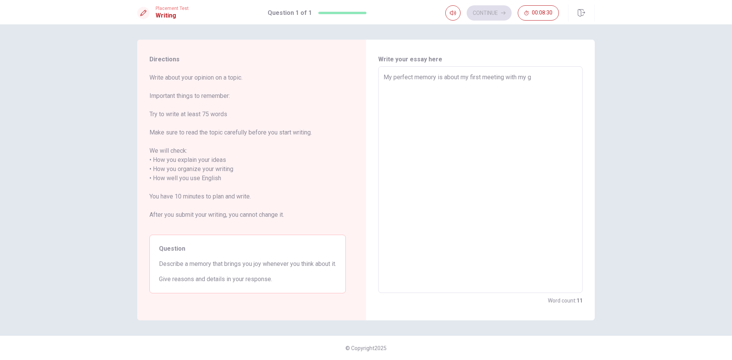
type textarea "My perfect memory is about my first meeting with my gi"
type textarea "x"
type textarea "My perfect memory is about my first meeting with my gir"
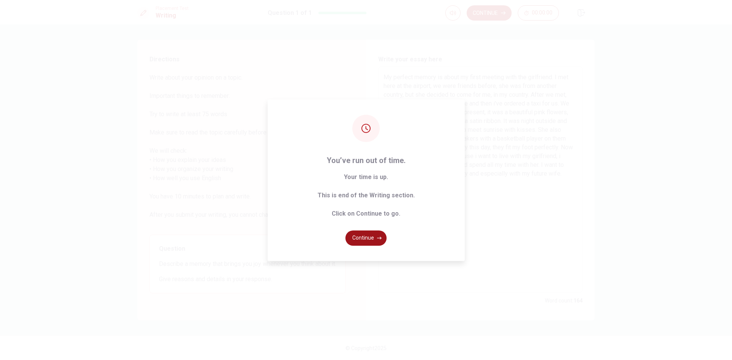
click at [357, 239] on button "Continue" at bounding box center [365, 238] width 41 height 15
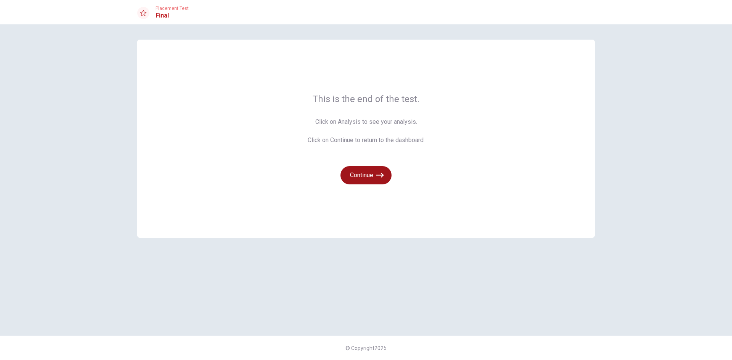
click at [358, 175] on button "Continue" at bounding box center [365, 175] width 51 height 18
